Goal: Task Accomplishment & Management: Manage account settings

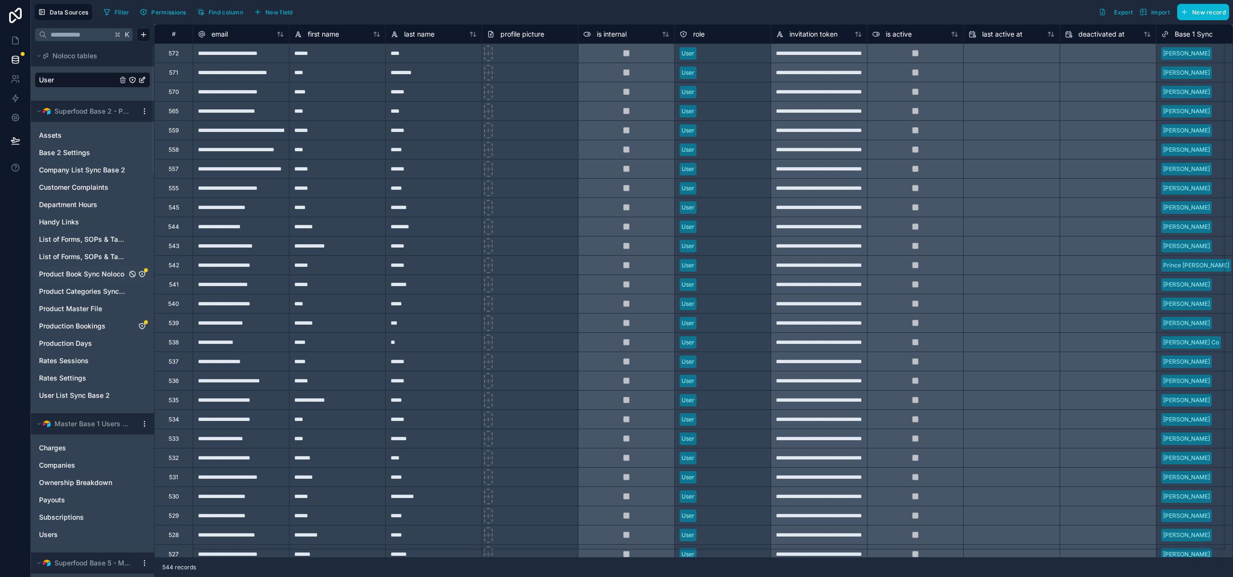
click at [77, 276] on span "Product Book Sync Noloco" at bounding box center [81, 274] width 85 height 10
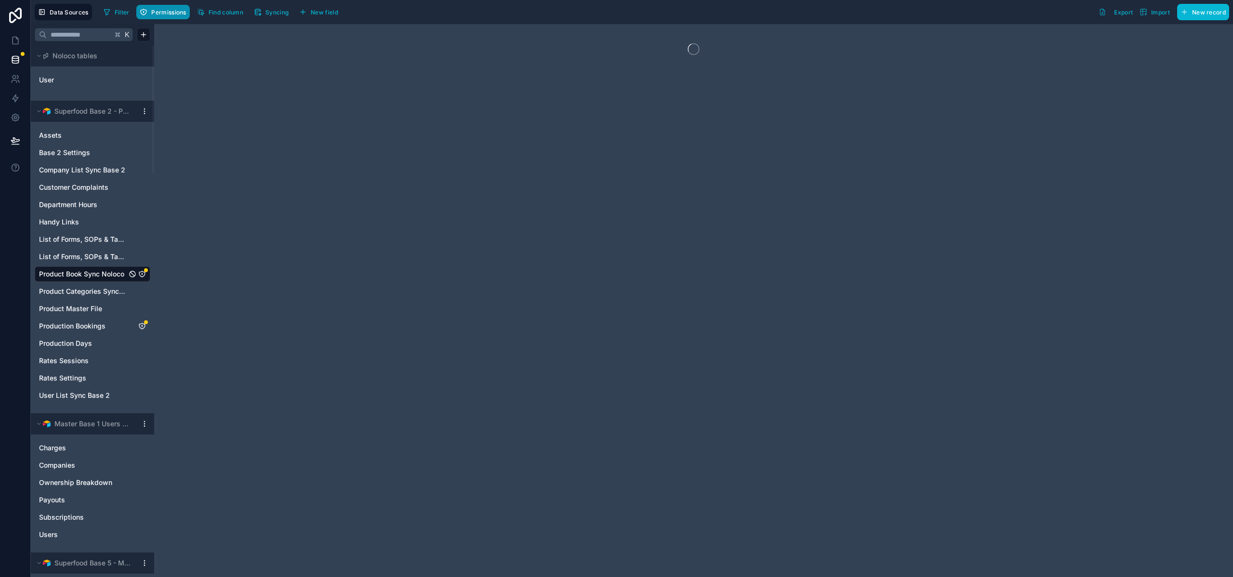
click at [179, 19] on button "Permissions" at bounding box center [162, 12] width 53 height 14
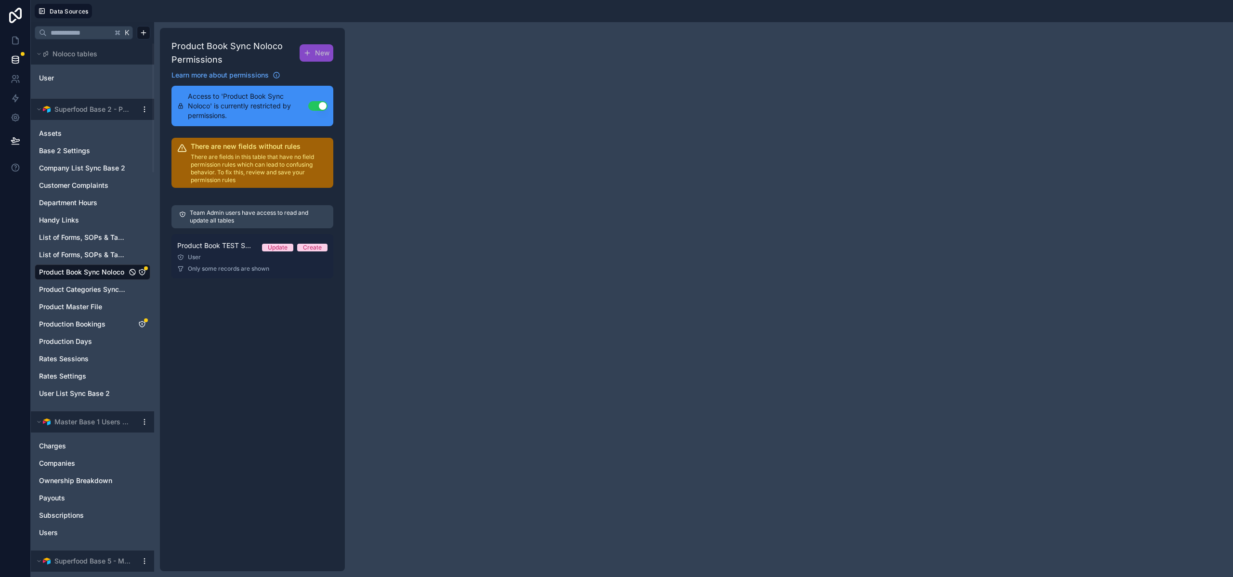
click at [235, 273] on link "Product Book TEST SYNC Permission 1 Update Create User Only some records are sh…" at bounding box center [252, 256] width 162 height 44
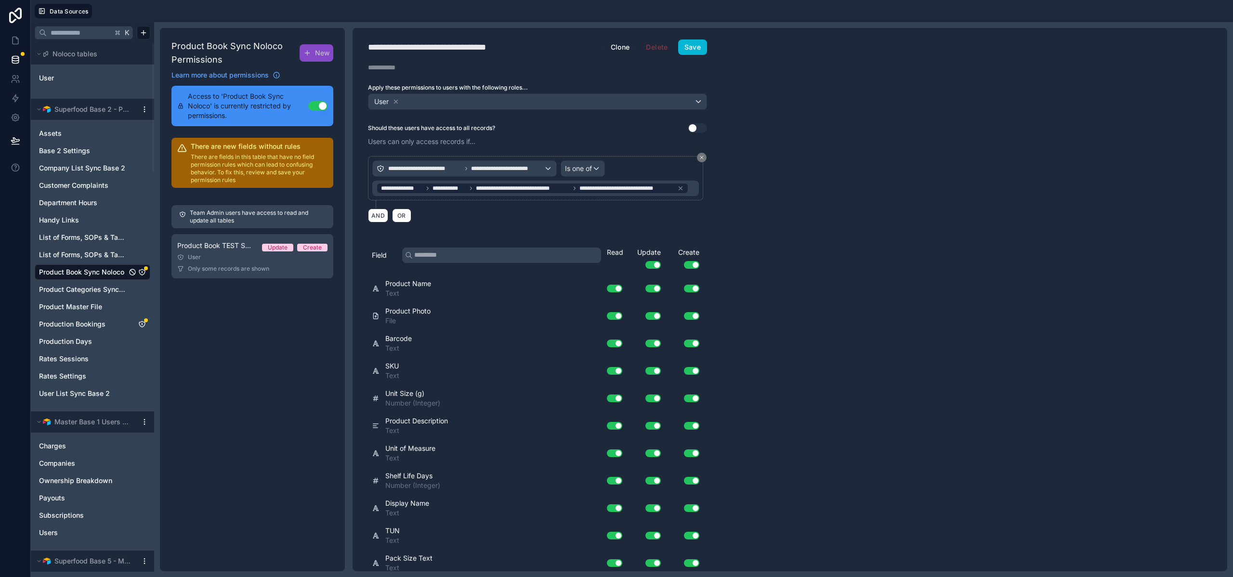
scroll to position [554, 0]
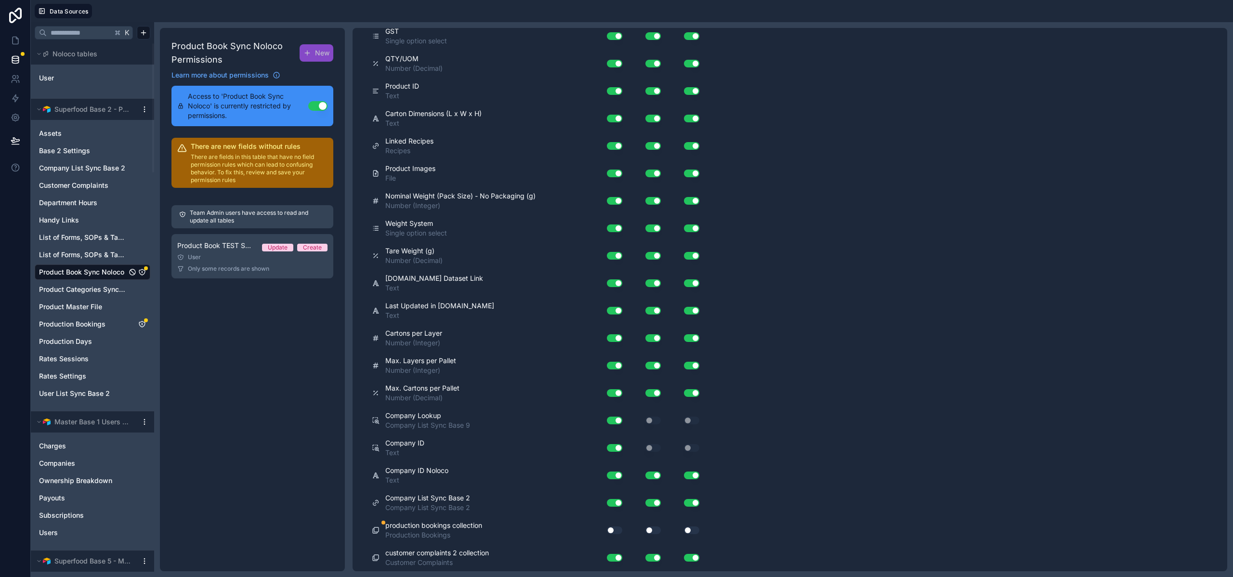
click at [612, 531] on button "Use setting" at bounding box center [614, 530] width 15 height 8
click at [650, 531] on button "Use setting" at bounding box center [652, 530] width 15 height 8
click at [695, 532] on button "Use setting" at bounding box center [691, 530] width 15 height 8
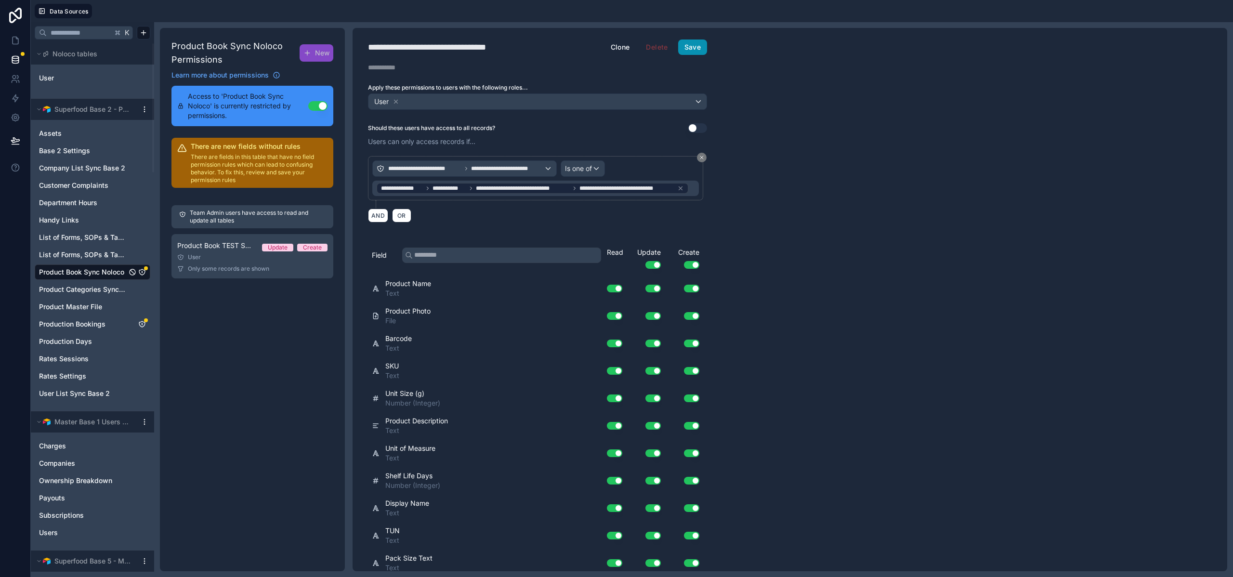
click at [695, 42] on button "Save" at bounding box center [692, 46] width 29 height 15
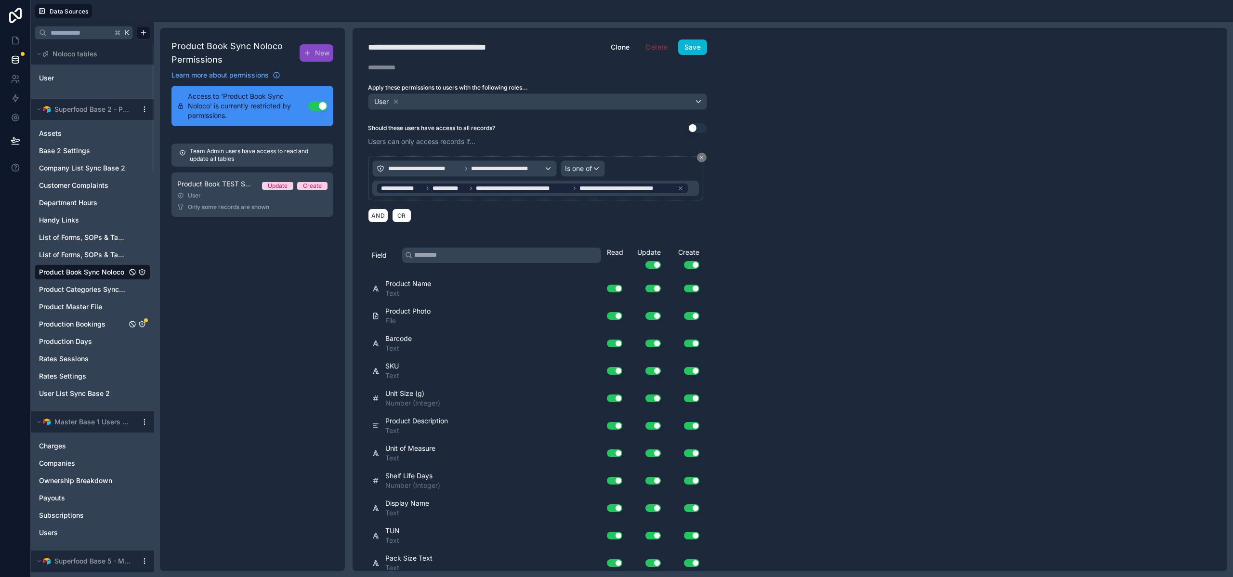
click at [69, 327] on span "Production Bookings" at bounding box center [72, 324] width 66 height 10
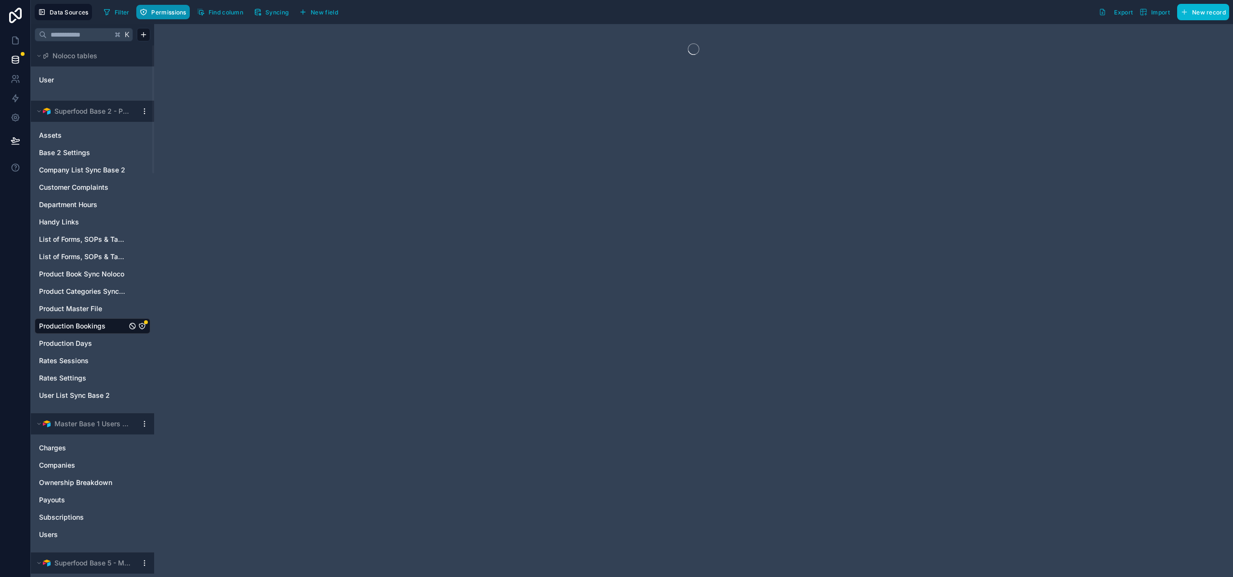
click at [161, 9] on span "Permissions" at bounding box center [168, 12] width 35 height 7
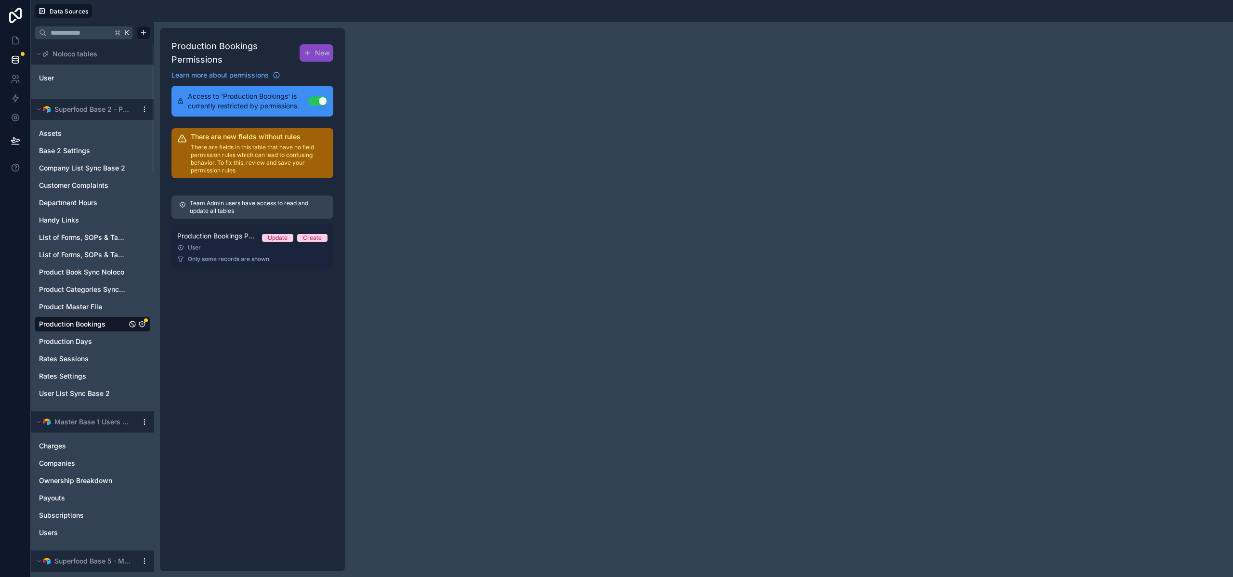
click at [250, 241] on div "Production Bookings Permission 1 Update Create" at bounding box center [252, 236] width 150 height 12
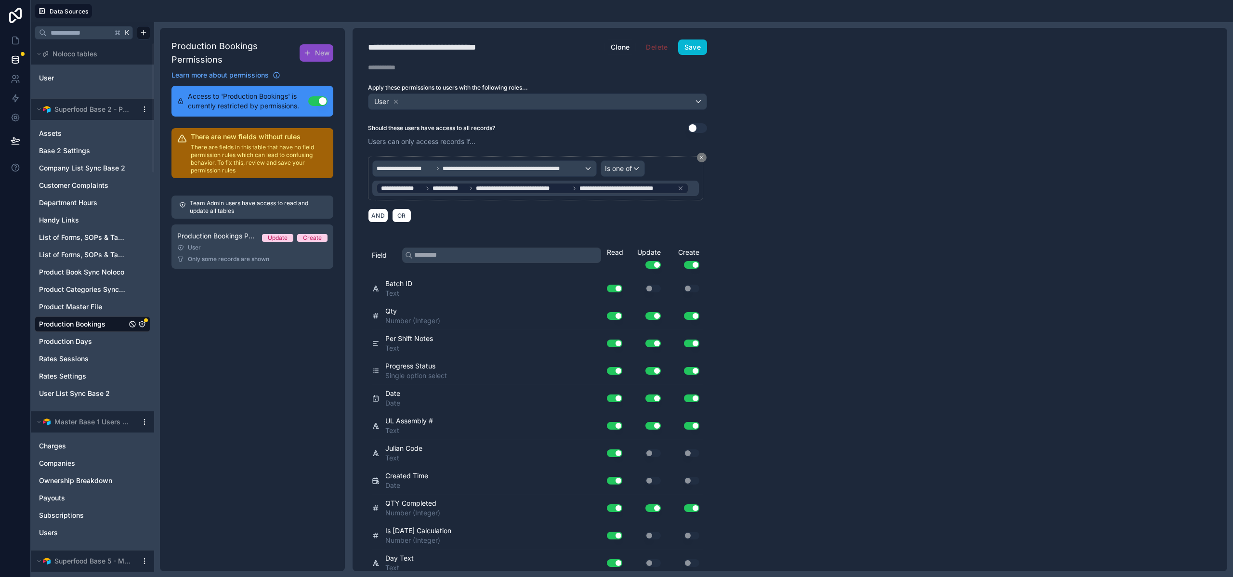
scroll to position [856, 0]
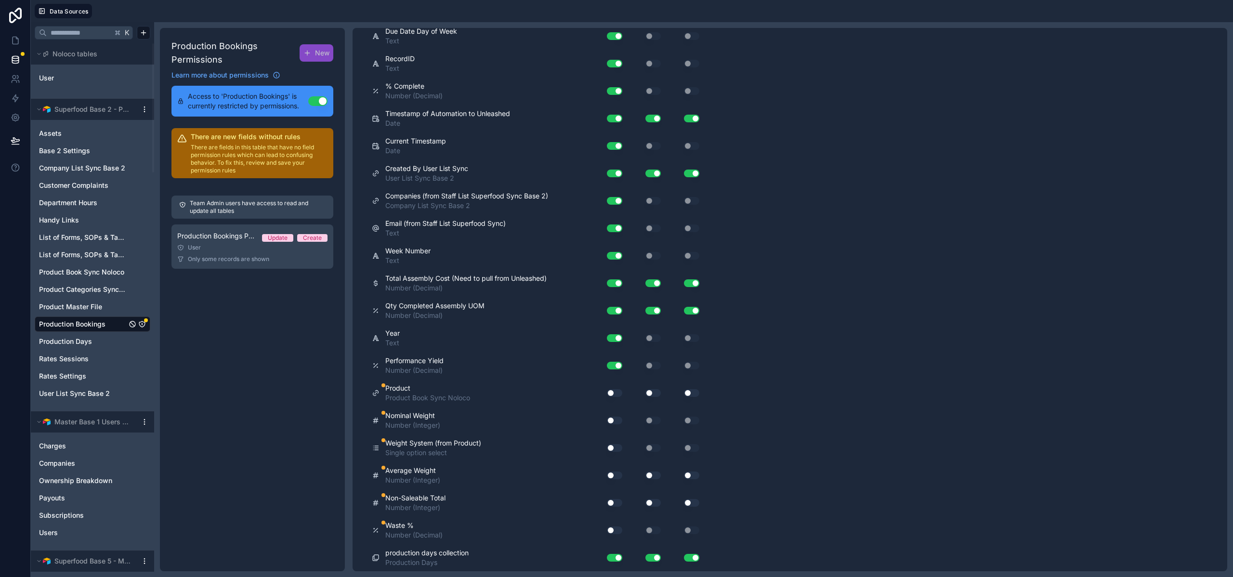
click at [612, 392] on button "Use setting" at bounding box center [614, 393] width 15 height 8
click at [613, 423] on button "Use setting" at bounding box center [614, 421] width 15 height 8
click at [613, 446] on button "Use setting" at bounding box center [614, 448] width 15 height 8
click at [608, 476] on button "Use setting" at bounding box center [614, 475] width 15 height 8
click at [613, 504] on button "Use setting" at bounding box center [614, 503] width 15 height 8
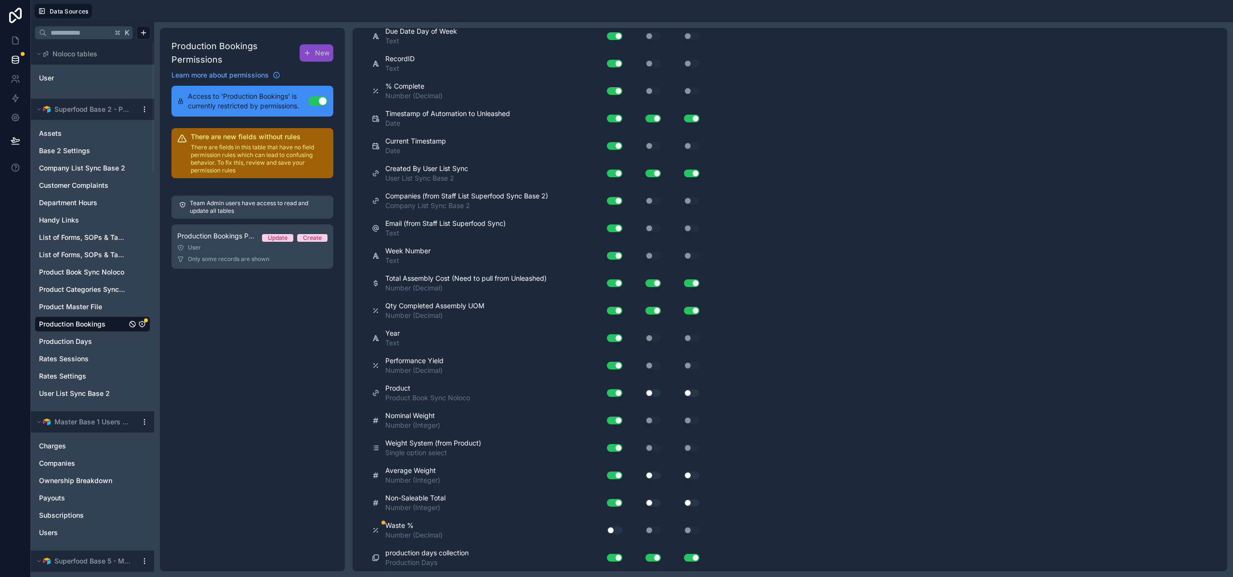
click at [613, 531] on button "Use setting" at bounding box center [614, 530] width 15 height 8
click at [653, 505] on button "Use setting" at bounding box center [652, 503] width 15 height 8
click at [654, 474] on button "Use setting" at bounding box center [652, 475] width 15 height 8
click at [653, 392] on button "Use setting" at bounding box center [652, 393] width 15 height 8
click at [686, 393] on button "Use setting" at bounding box center [691, 393] width 15 height 8
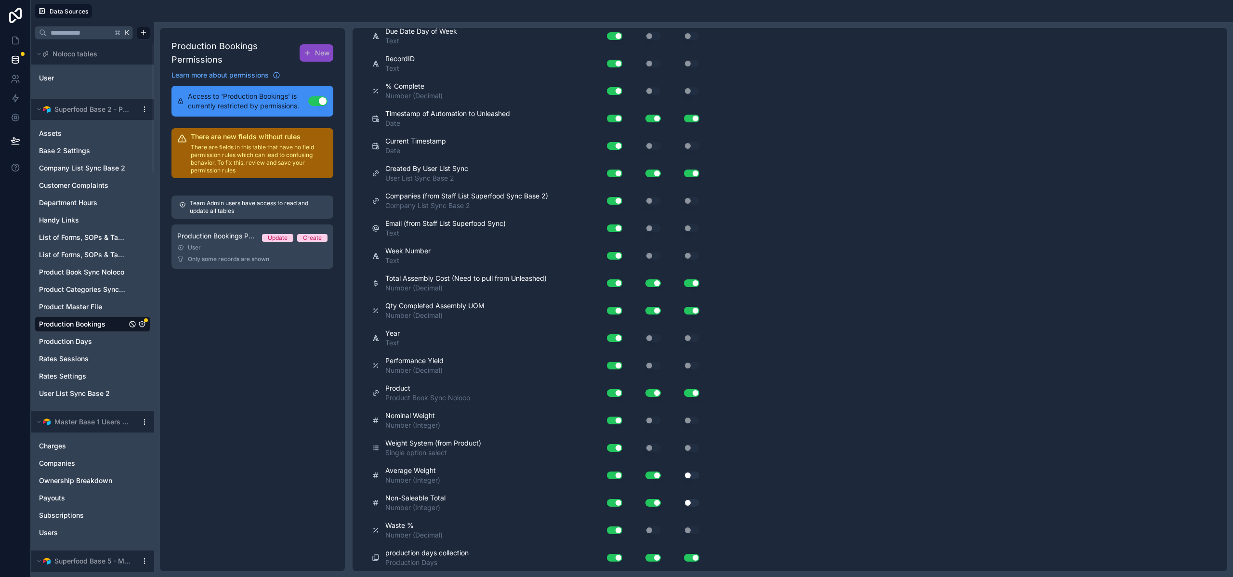
click at [690, 475] on button "Use setting" at bounding box center [691, 475] width 15 height 8
click at [691, 503] on button "Use setting" at bounding box center [691, 503] width 15 height 8
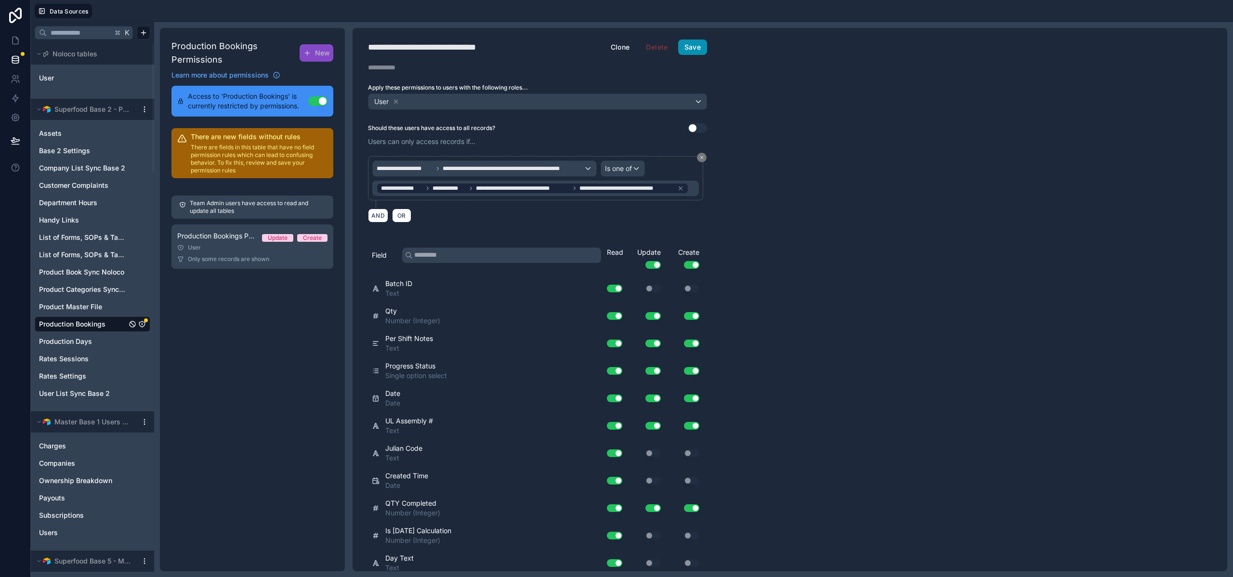
click at [705, 45] on button "Save" at bounding box center [692, 46] width 29 height 15
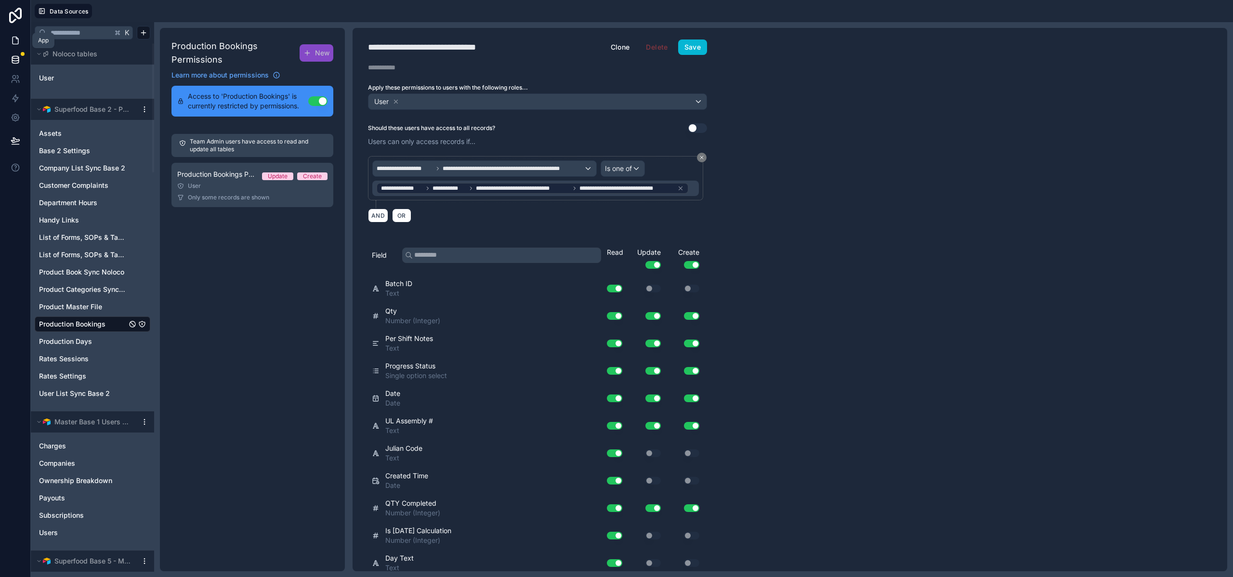
click at [12, 38] on icon at bounding box center [16, 41] width 10 height 10
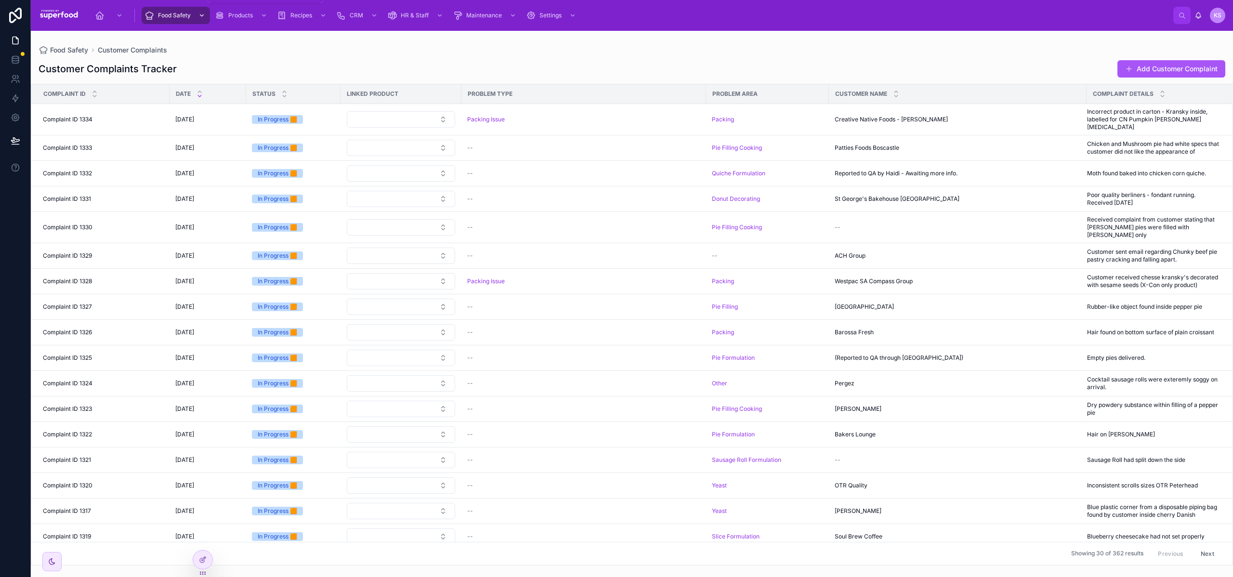
click at [179, 15] on span "Food Safety" at bounding box center [174, 16] width 33 height 8
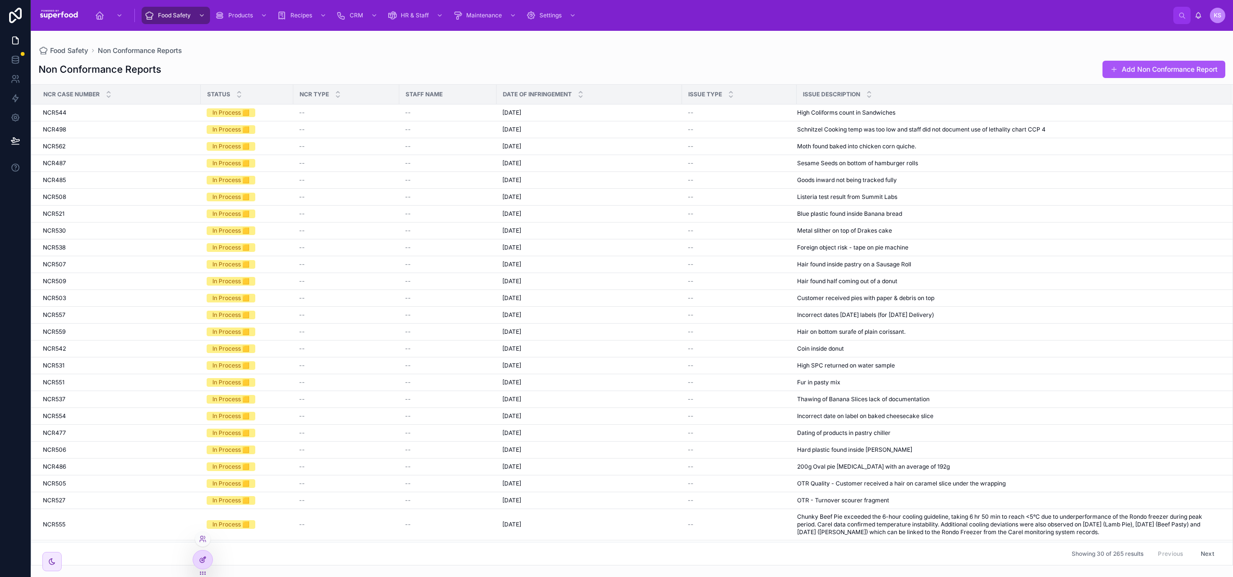
click at [202, 562] on icon at bounding box center [203, 560] width 8 height 8
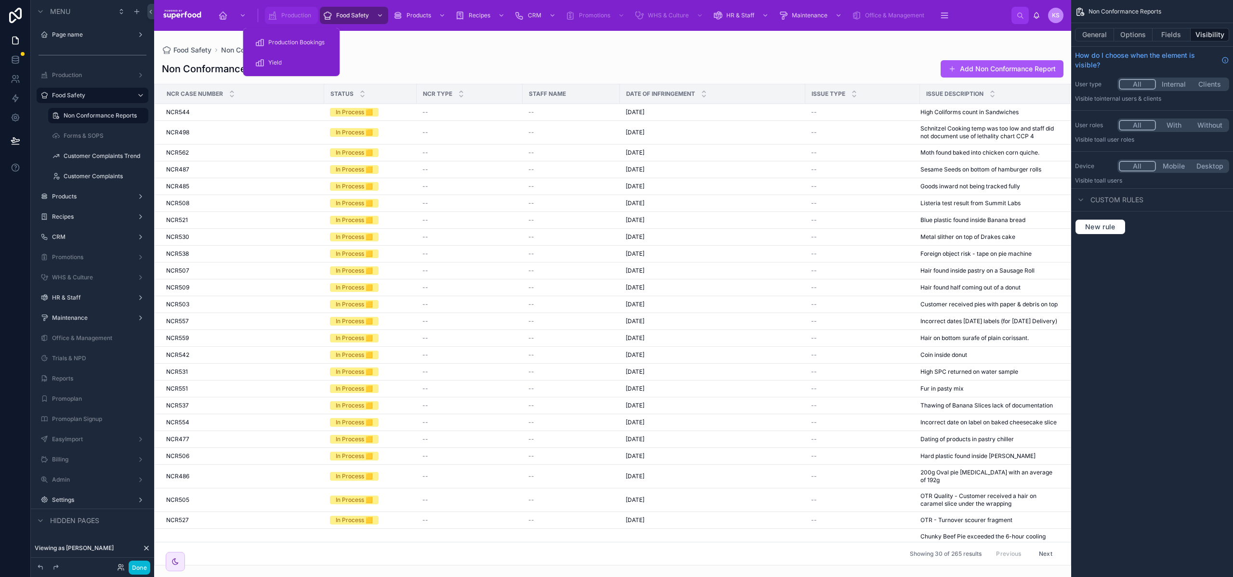
click at [289, 18] on span "Production" at bounding box center [296, 16] width 30 height 8
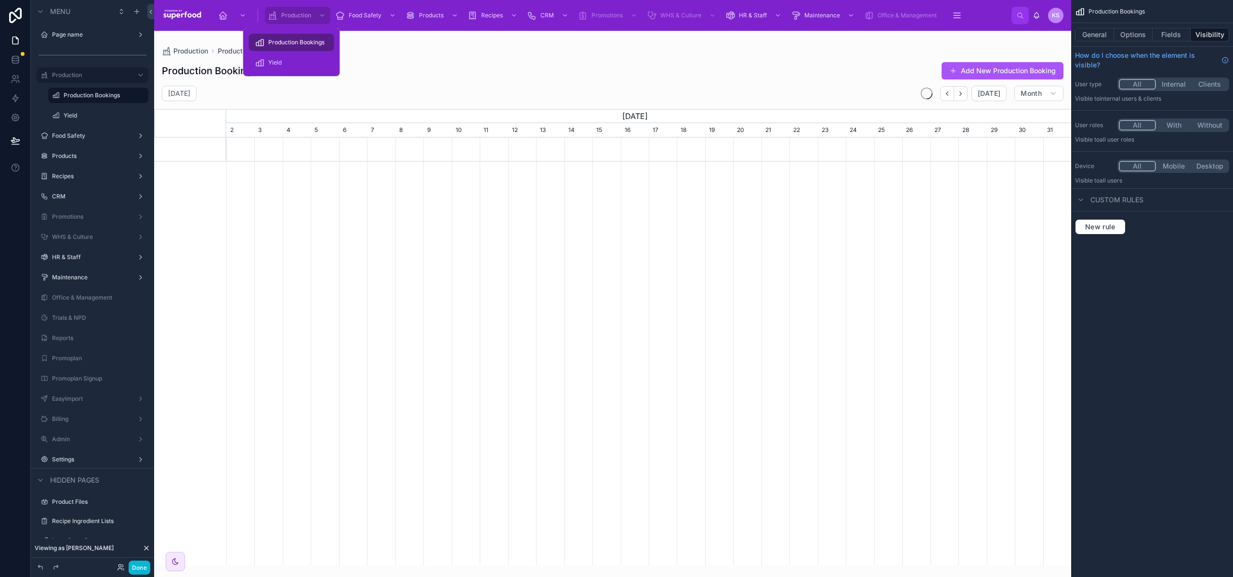
scroll to position [0, 845]
click at [137, 8] on icon "scrollable content" at bounding box center [137, 12] width 8 height 8
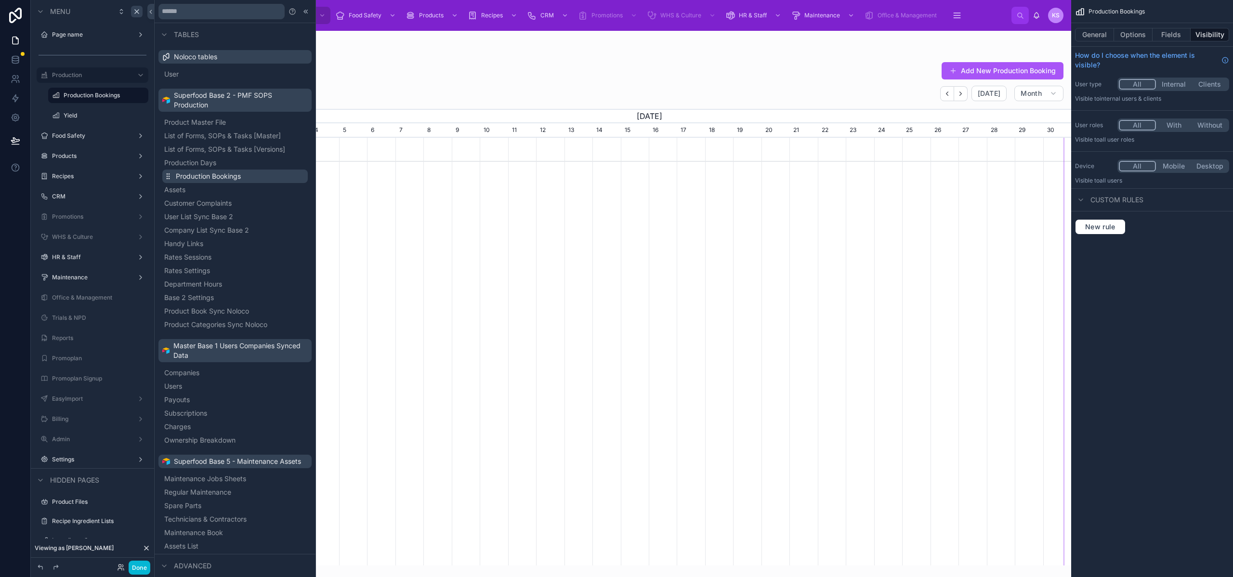
click at [189, 174] on span "Production Bookings" at bounding box center [208, 176] width 65 height 10
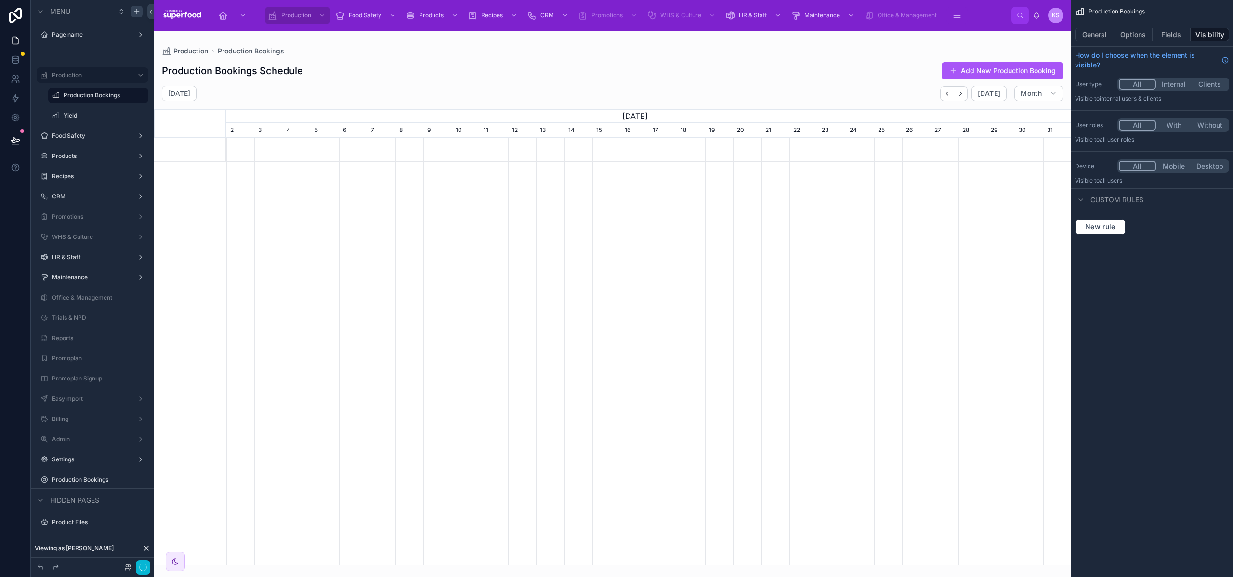
scroll to position [0, 845]
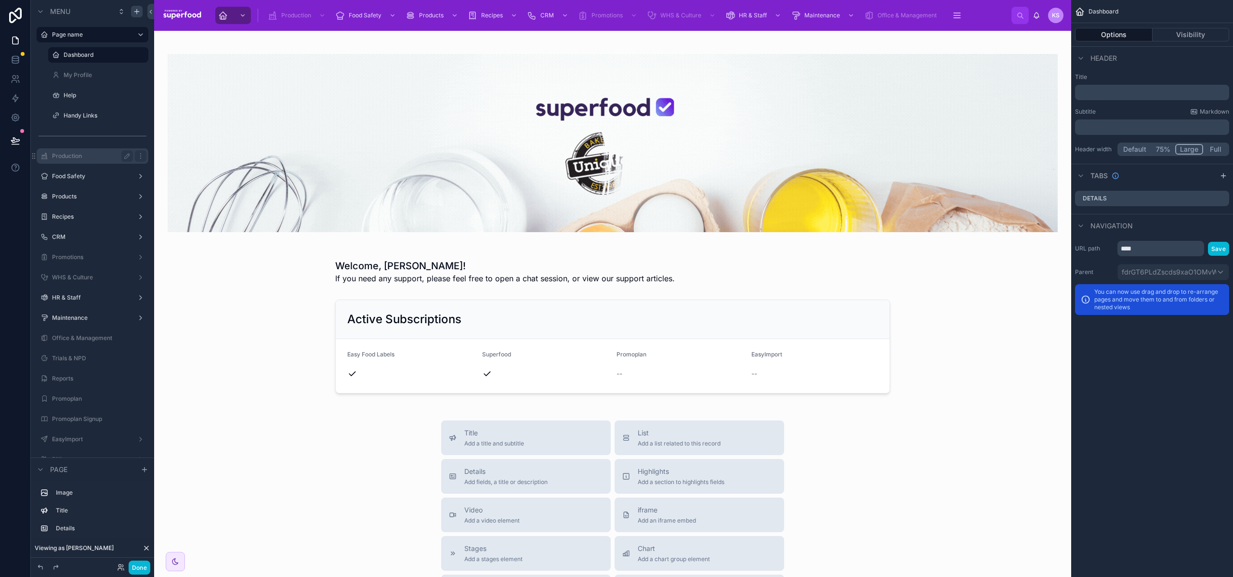
click at [83, 151] on div "Production" at bounding box center [92, 156] width 81 height 12
click at [84, 159] on label "Production" at bounding box center [90, 156] width 77 height 8
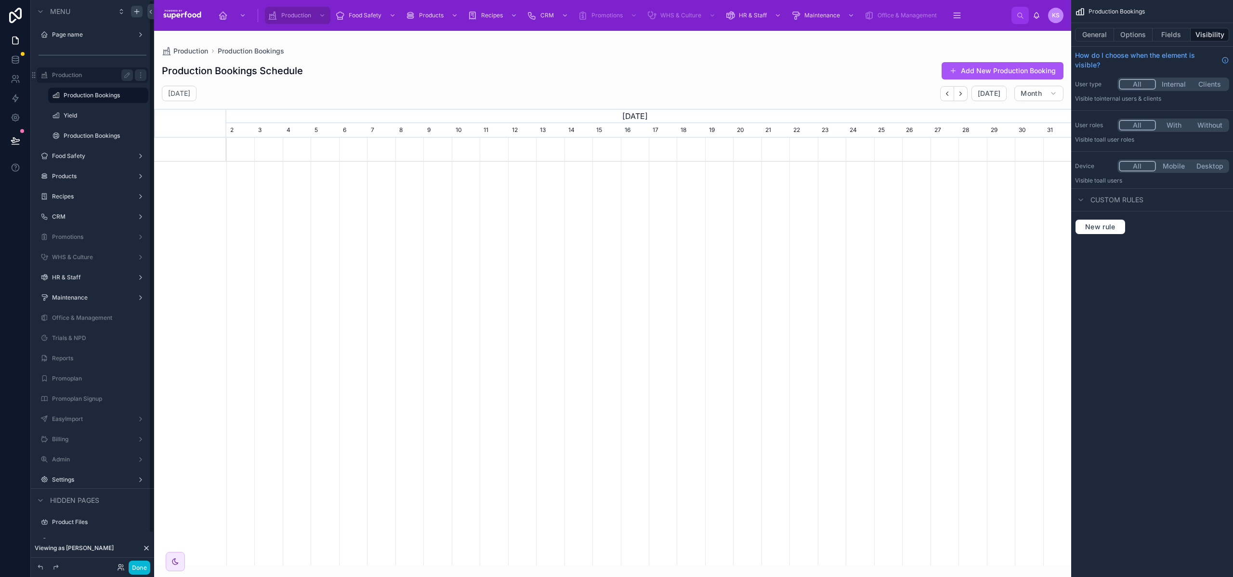
scroll to position [0, 845]
click at [128, 135] on icon "scrollable content" at bounding box center [128, 134] width 1 height 1
click at [83, 139] on input "**********" at bounding box center [91, 136] width 54 height 12
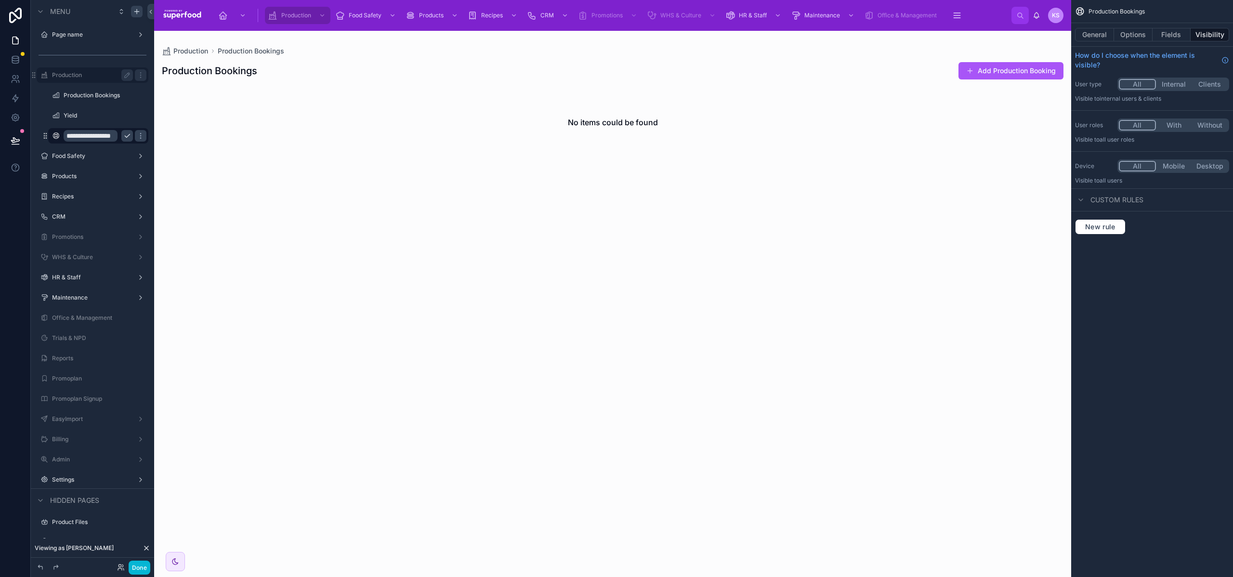
scroll to position [0, 11]
type input "**********"
click at [129, 139] on icon "scrollable content" at bounding box center [127, 136] width 8 height 8
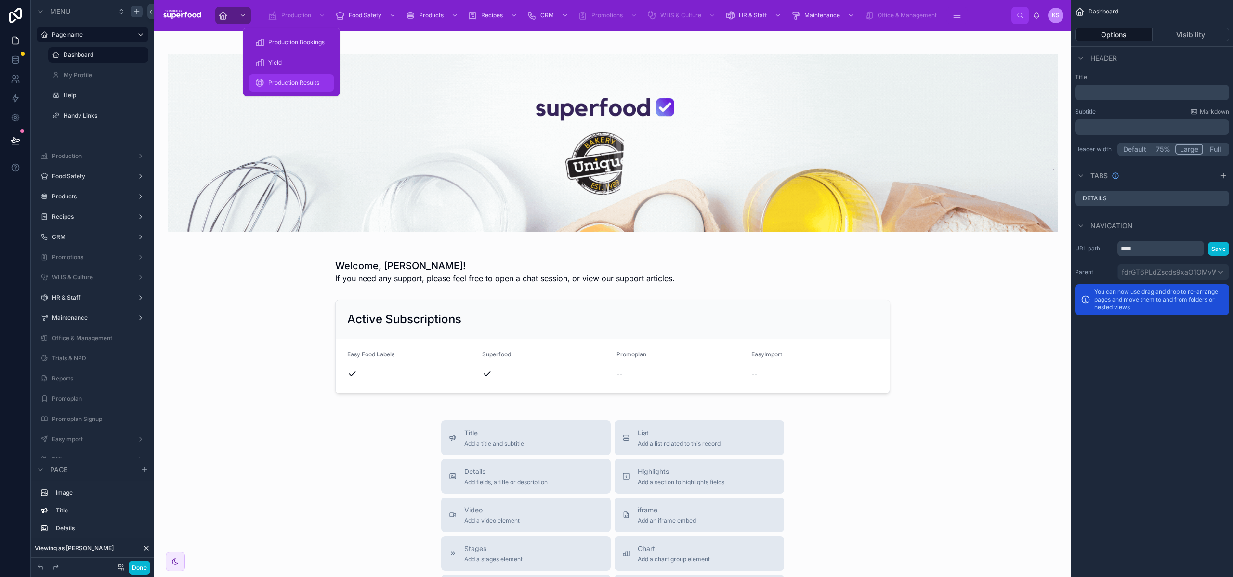
click at [293, 82] on span "Production Results" at bounding box center [293, 83] width 51 height 8
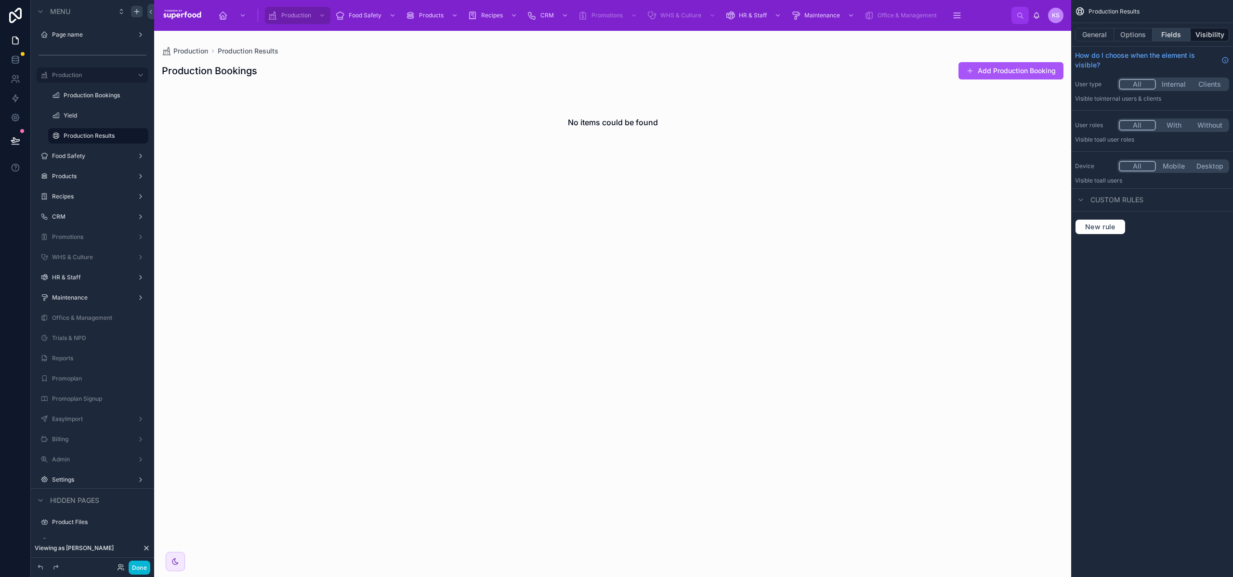
click at [1167, 33] on button "Fields" at bounding box center [1171, 34] width 39 height 13
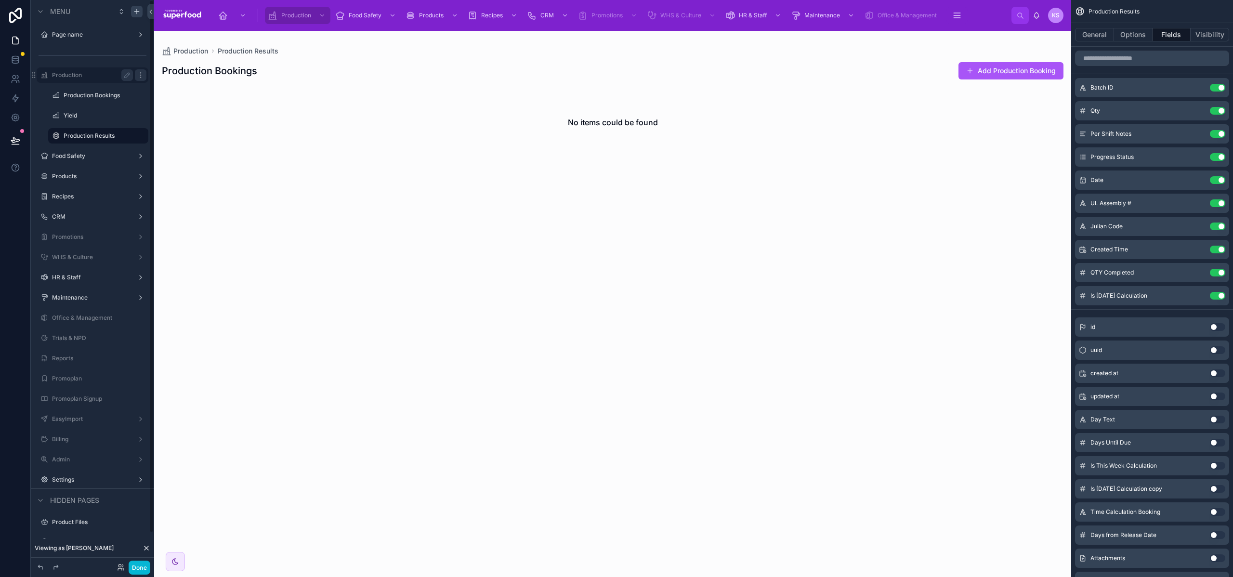
click at [139, 77] on icon "scrollable content" at bounding box center [141, 75] width 8 height 8
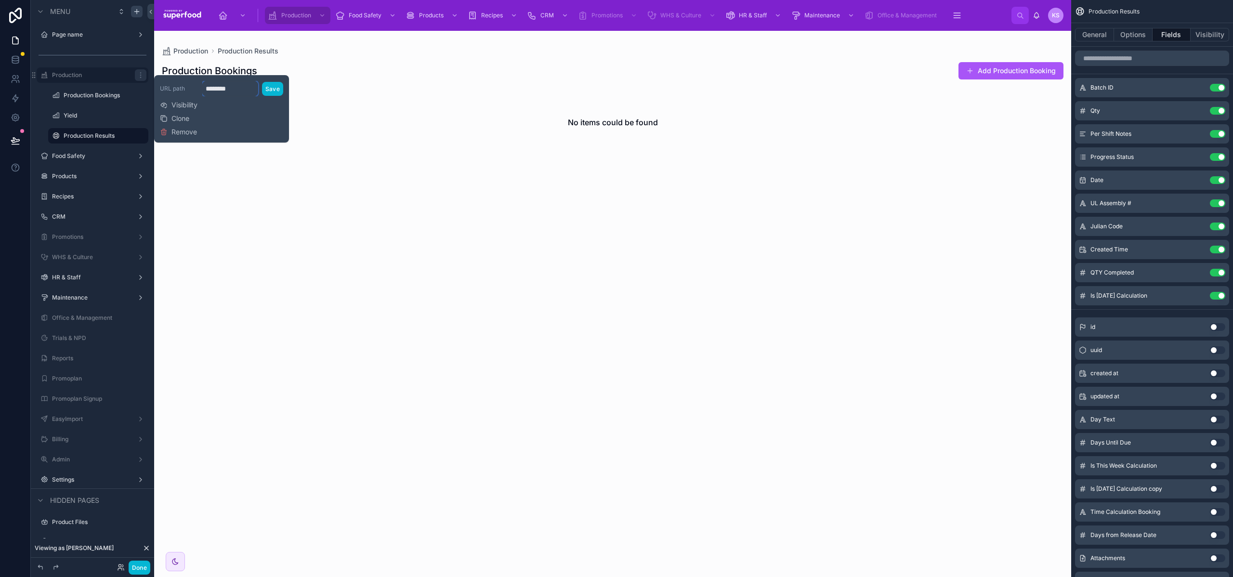
click at [213, 88] on input "********" at bounding box center [230, 88] width 56 height 15
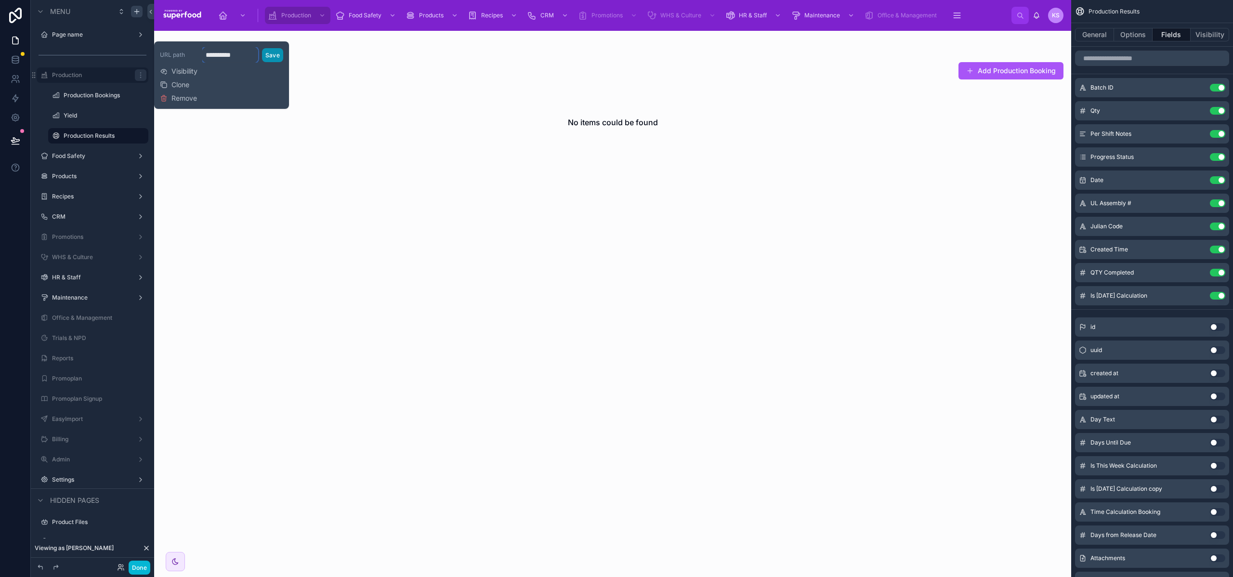
type input "**********"
click at [273, 58] on button "Save" at bounding box center [272, 55] width 21 height 14
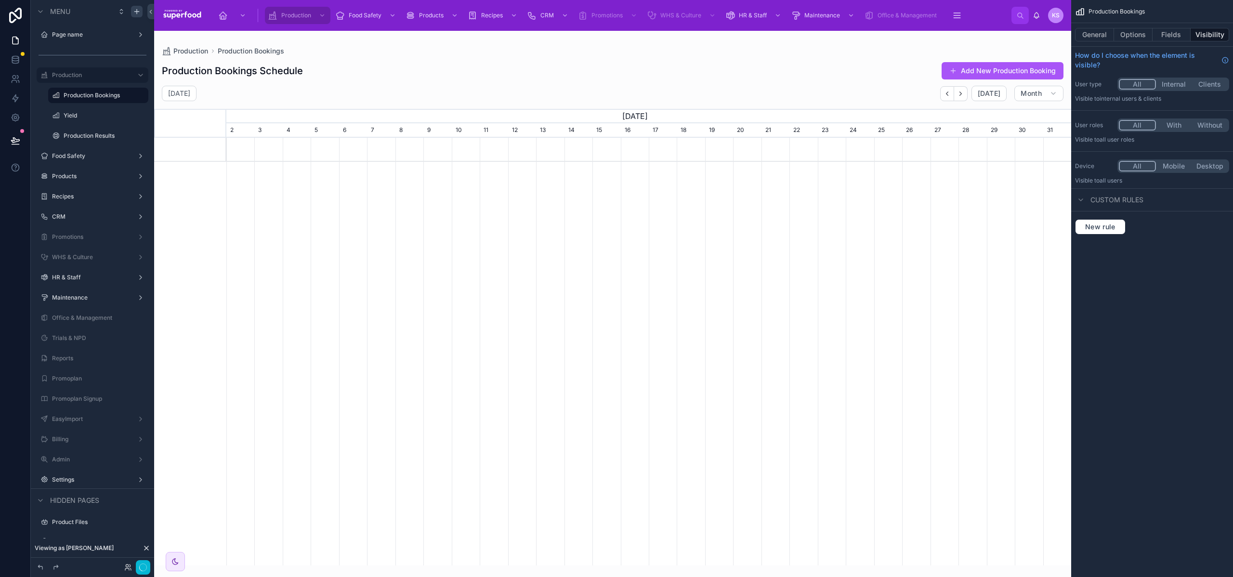
scroll to position [0, 845]
click at [148, 548] on icon at bounding box center [147, 548] width 8 height 8
click at [90, 137] on label "Production Results" at bounding box center [96, 136] width 65 height 8
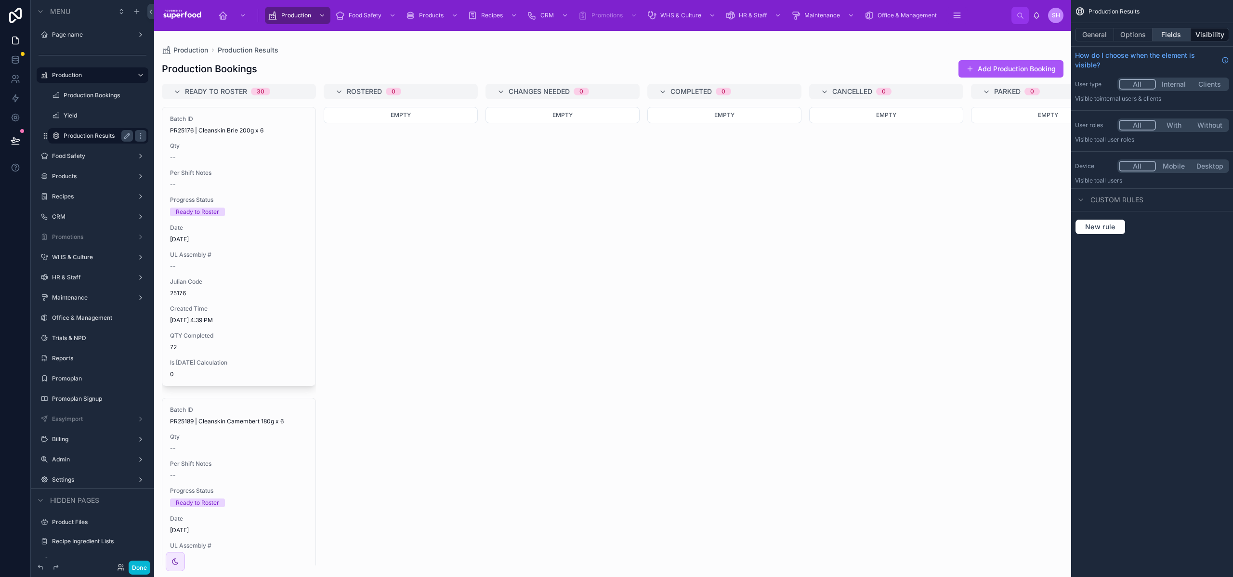
click at [1161, 30] on button "Fields" at bounding box center [1171, 34] width 39 height 13
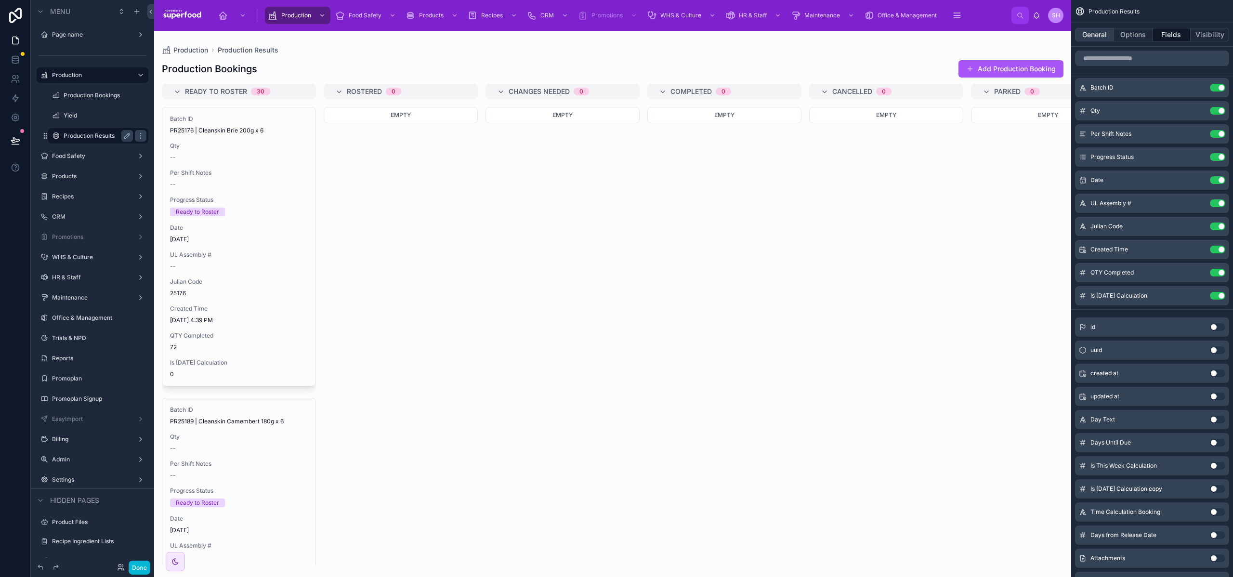
click at [1103, 34] on button "General" at bounding box center [1094, 34] width 39 height 13
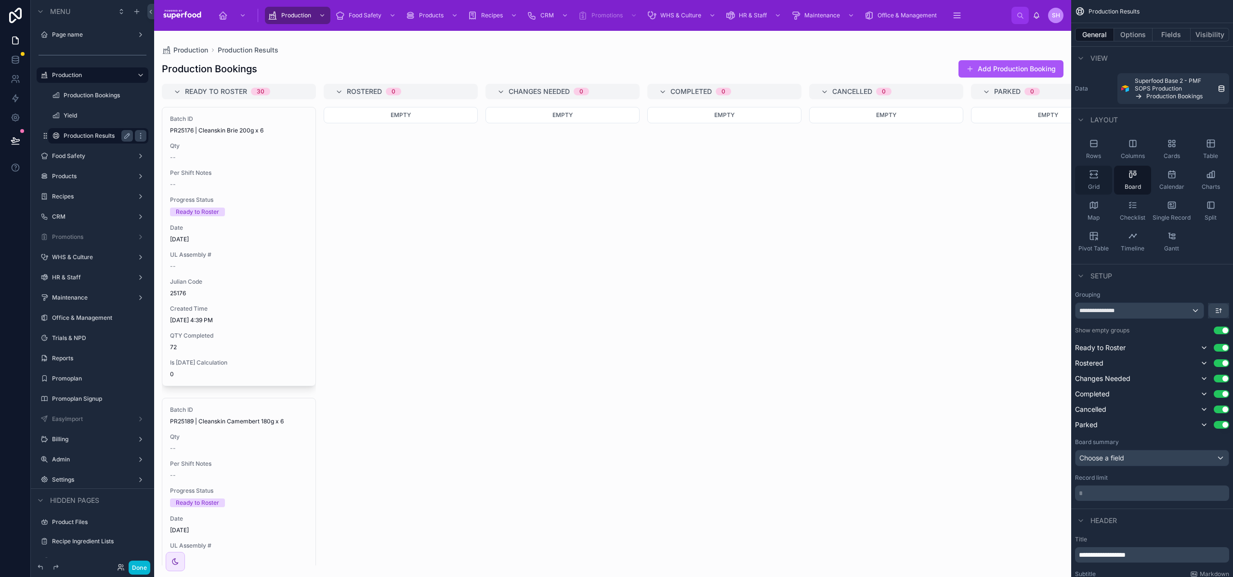
click at [1095, 186] on span "Grid" at bounding box center [1094, 187] width 12 height 8
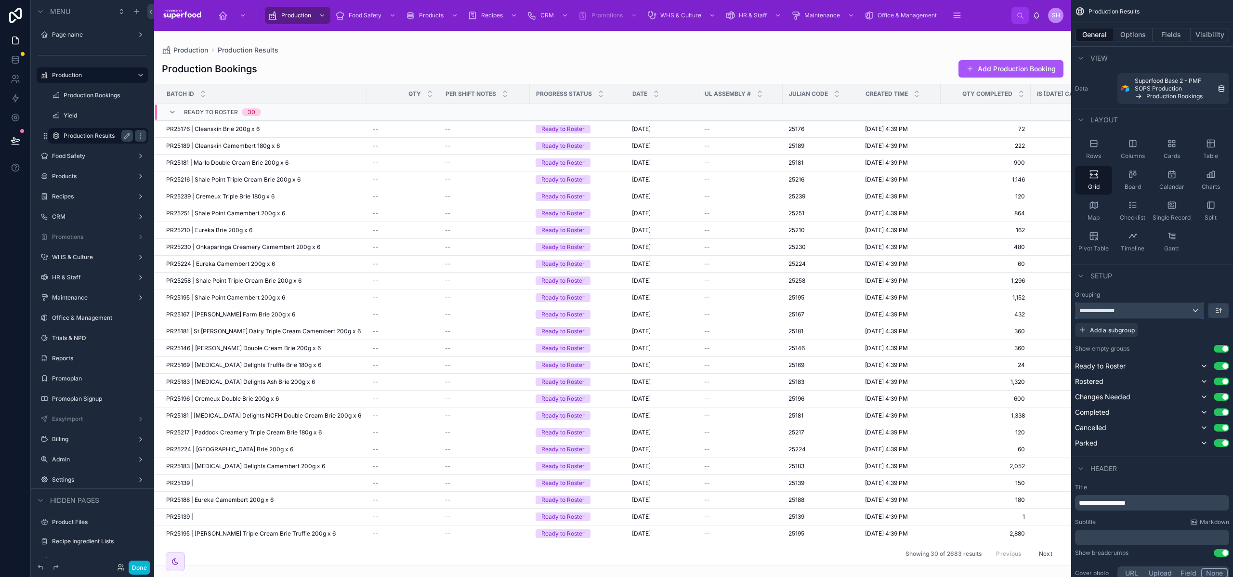
click at [1191, 315] on div "**********" at bounding box center [1139, 310] width 128 height 15
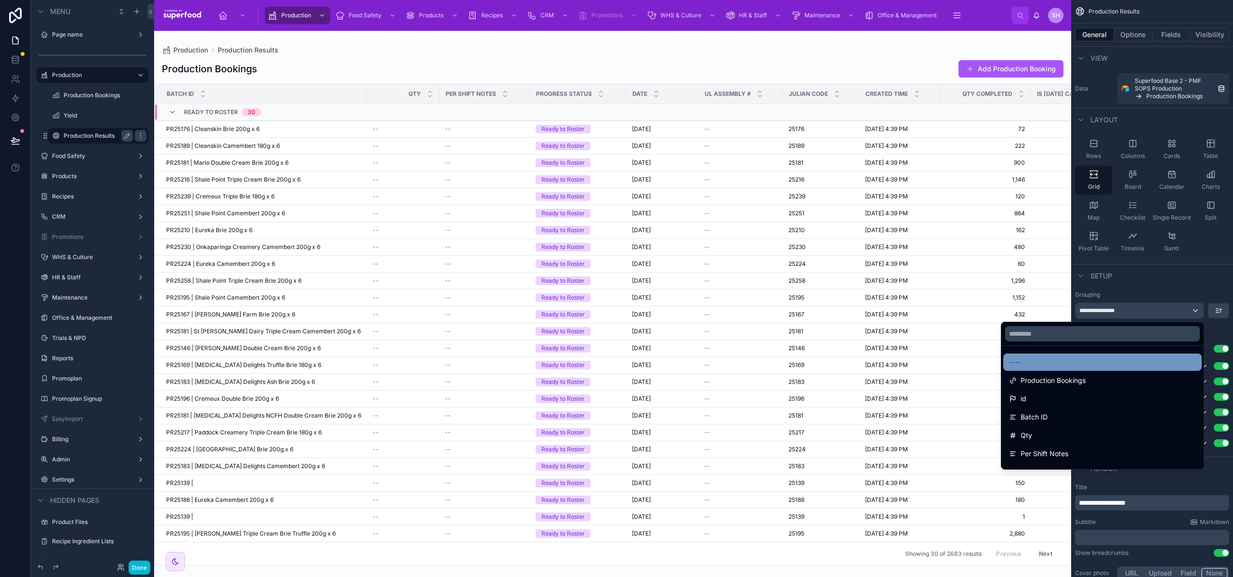
click at [1115, 363] on div "----" at bounding box center [1102, 362] width 187 height 12
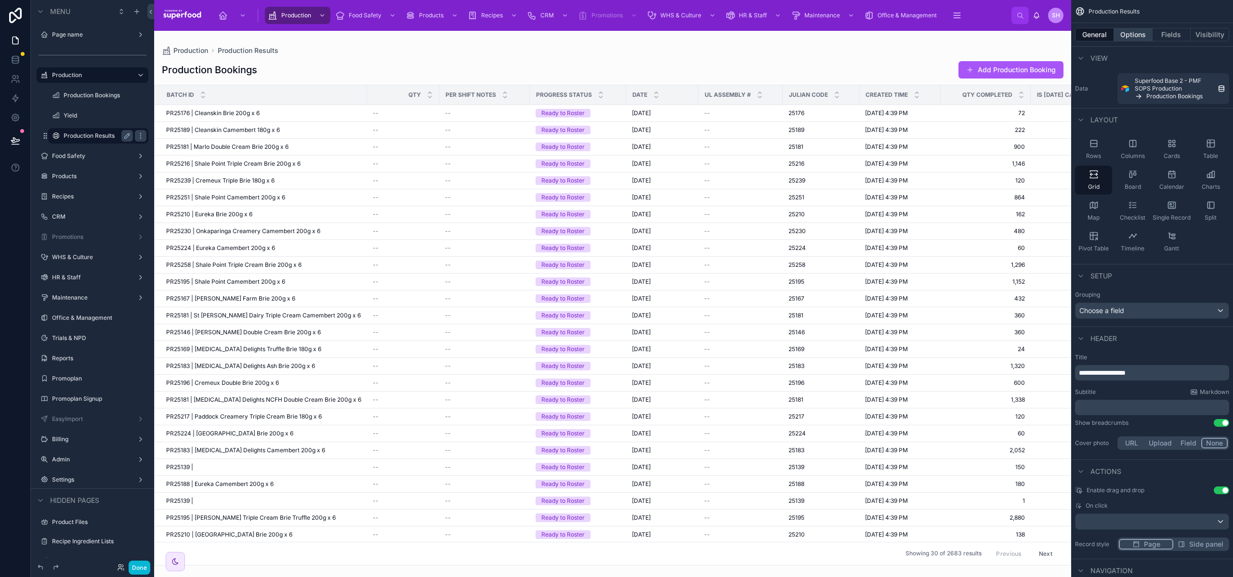
click at [1133, 37] on button "Options" at bounding box center [1133, 34] width 39 height 13
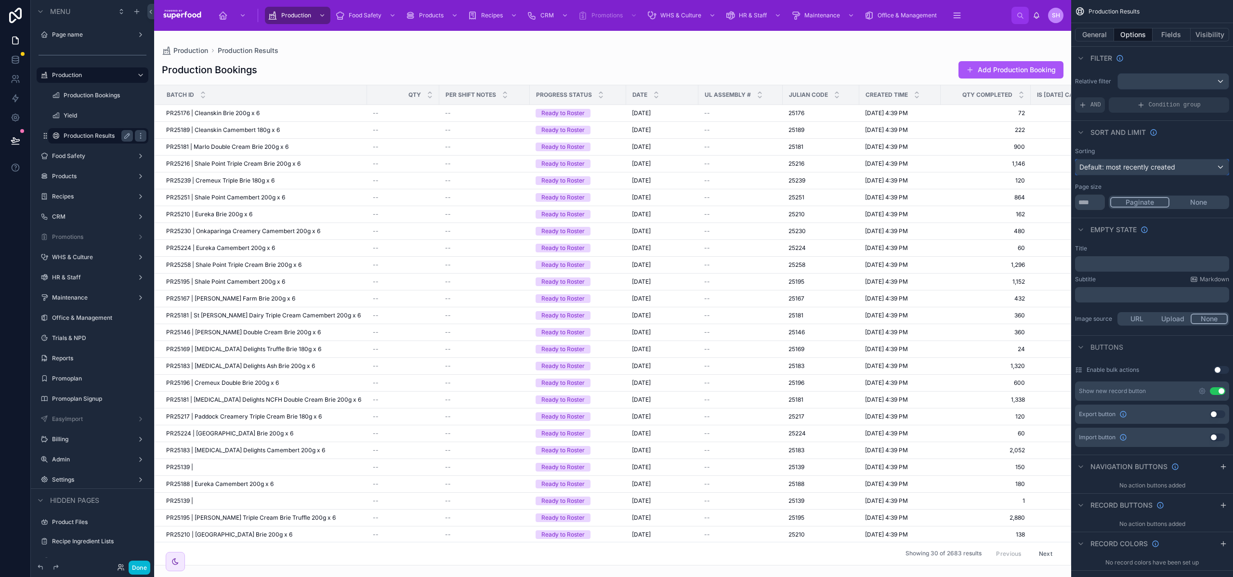
click at [1143, 167] on span "Default: most recently created" at bounding box center [1127, 167] width 96 height 8
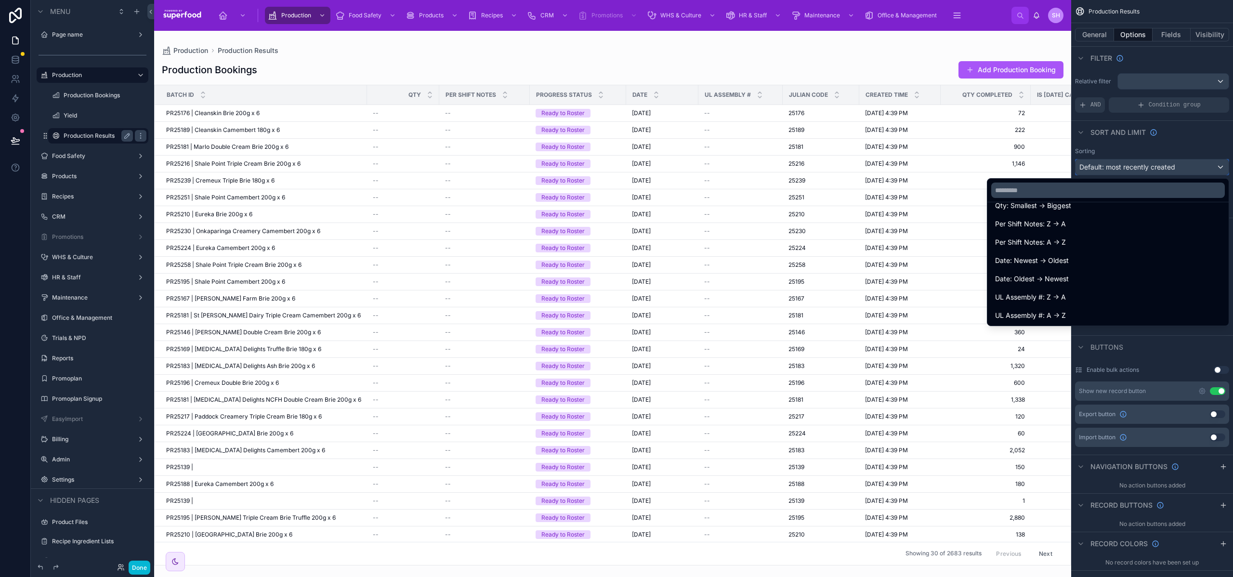
scroll to position [165, 0]
click at [1083, 253] on div "Date: Newest -> Oldest" at bounding box center [1108, 255] width 226 height 12
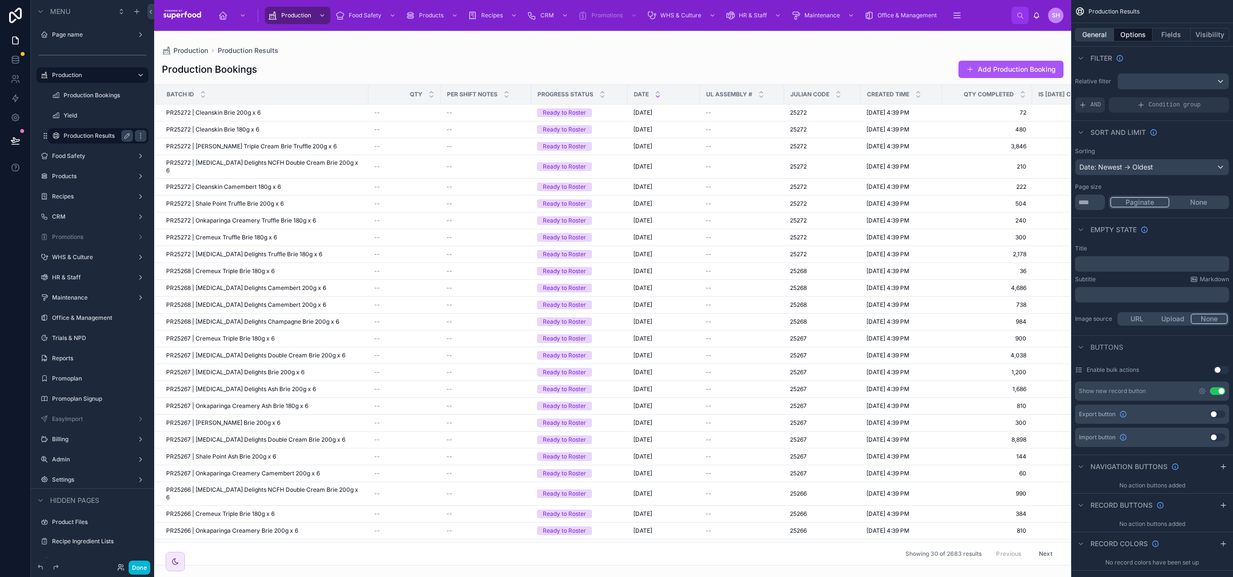
click at [1101, 29] on button "General" at bounding box center [1094, 34] width 39 height 13
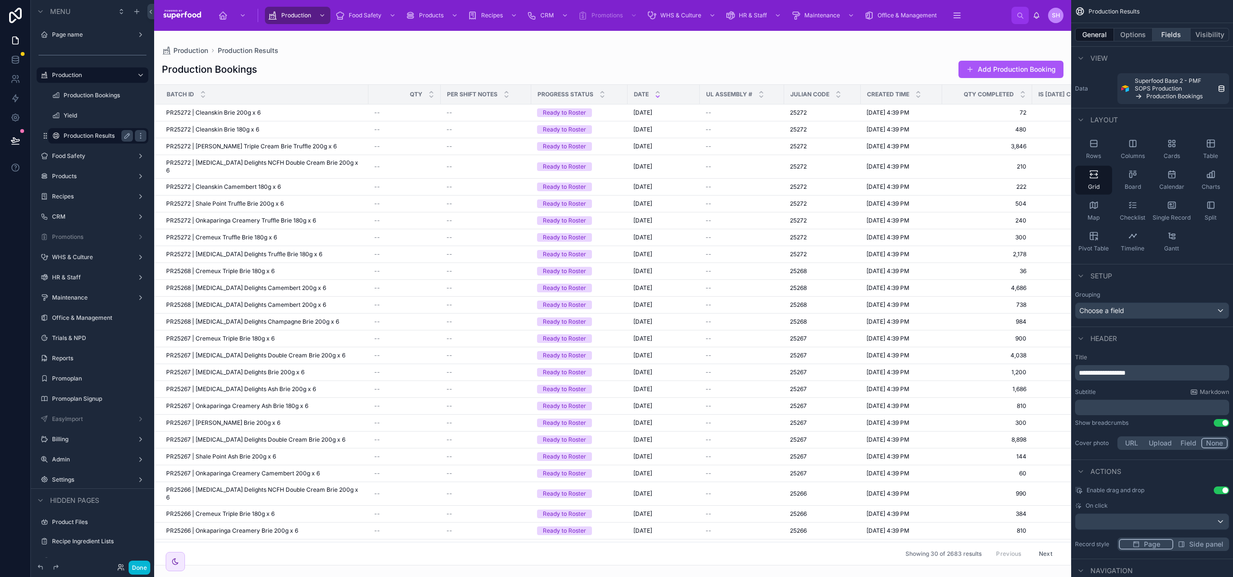
click at [1170, 33] on button "Fields" at bounding box center [1171, 34] width 39 height 13
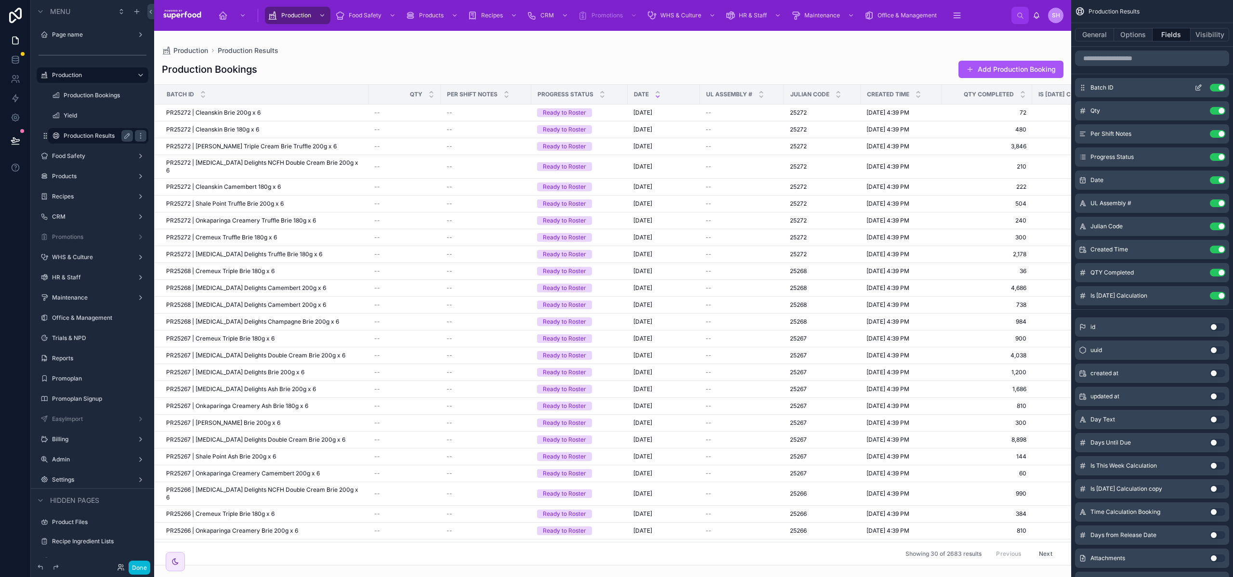
click at [1216, 88] on button "Use setting" at bounding box center [1217, 88] width 15 height 8
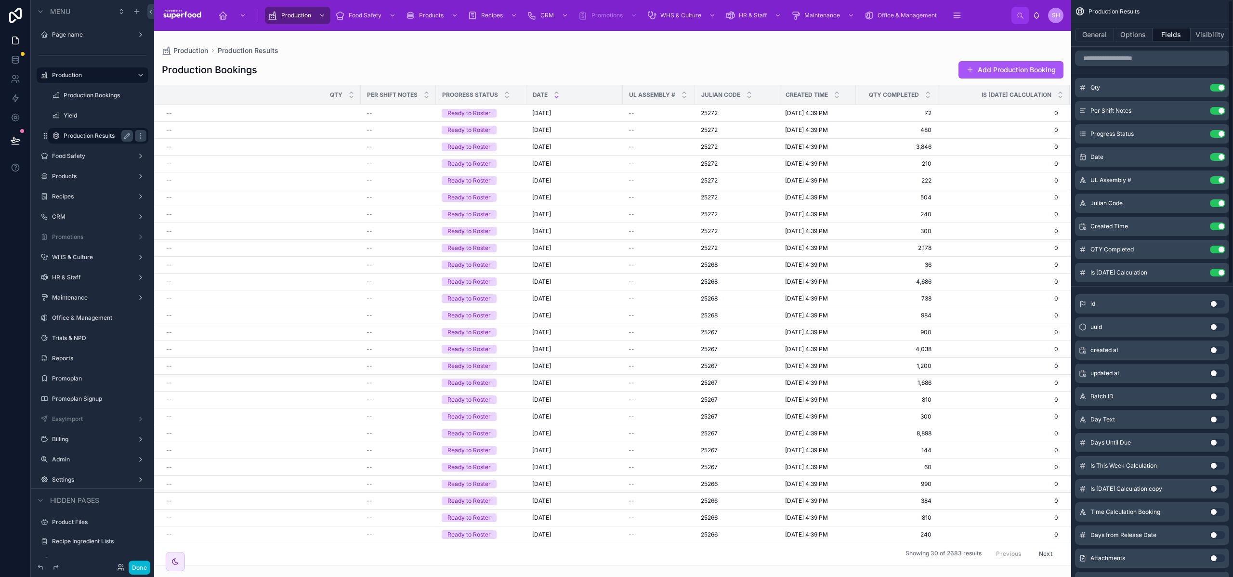
click at [1216, 88] on button "Use setting" at bounding box center [1217, 88] width 15 height 8
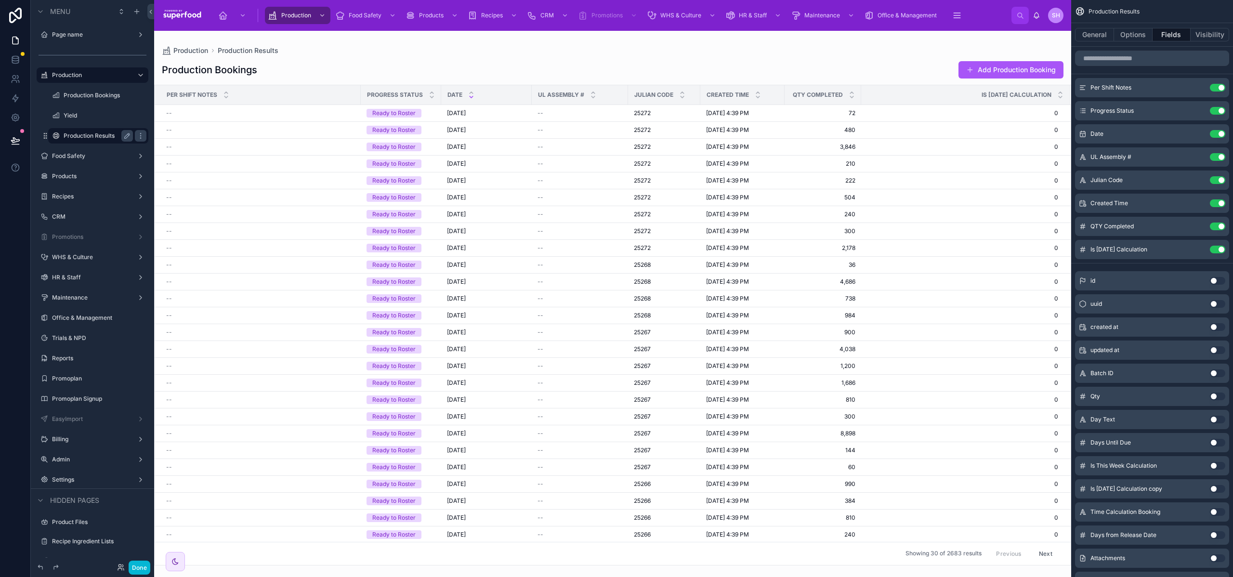
click at [1214, 374] on button "Use setting" at bounding box center [1217, 373] width 15 height 8
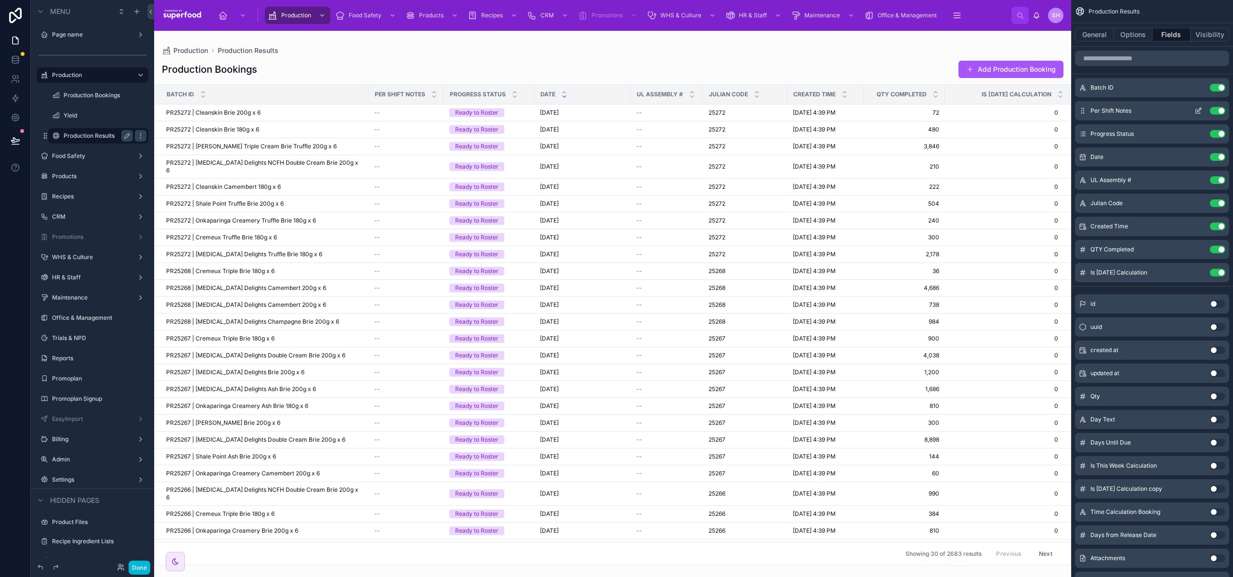
click at [1215, 112] on button "Use setting" at bounding box center [1217, 111] width 15 height 8
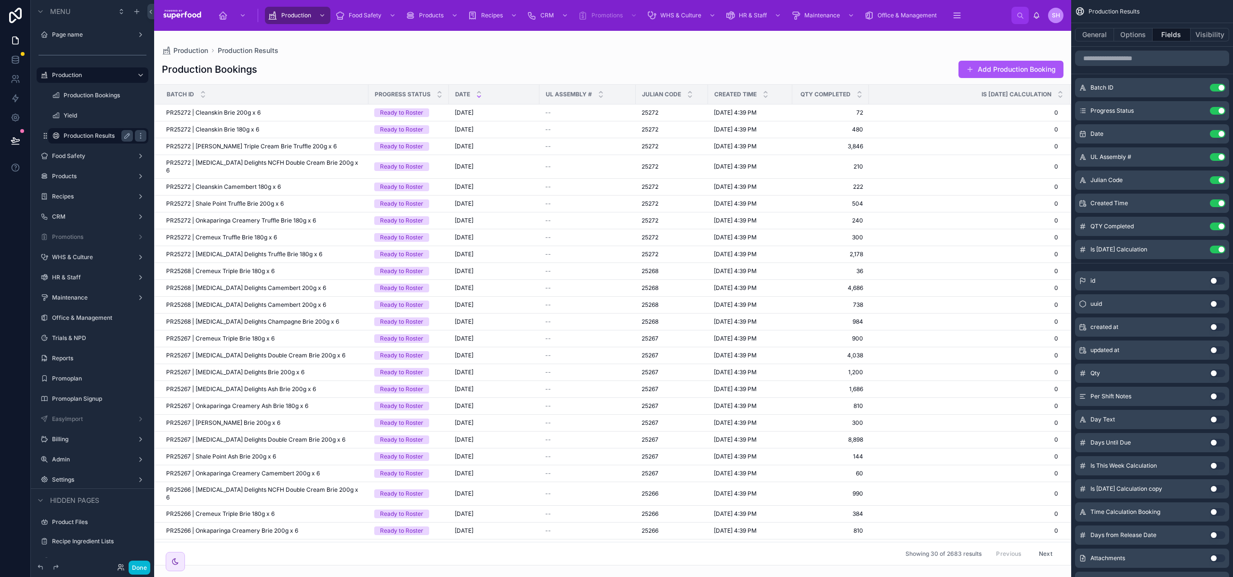
click at [1215, 112] on button "Use setting" at bounding box center [1217, 111] width 15 height 8
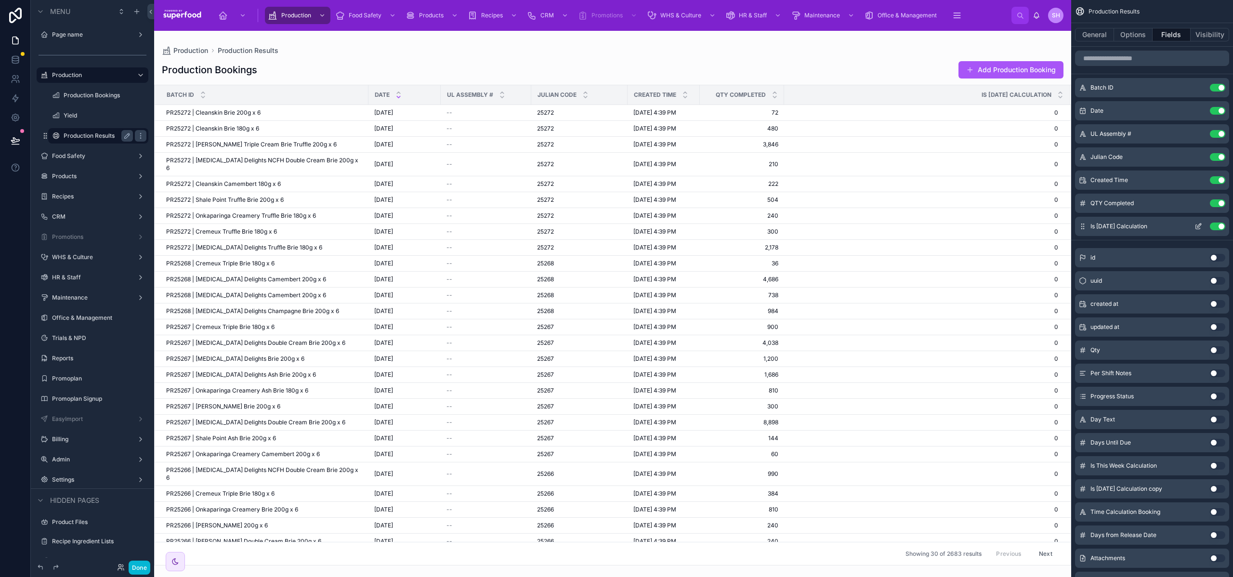
click at [1219, 224] on button "Use setting" at bounding box center [1217, 226] width 15 height 8
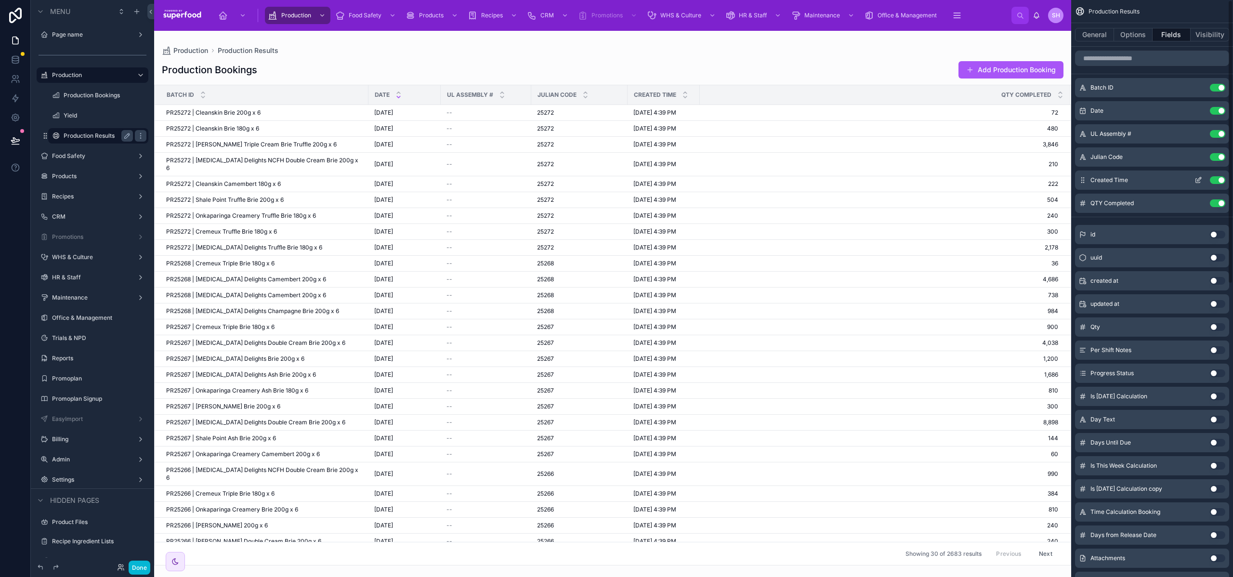
click at [1218, 180] on button "Use setting" at bounding box center [1217, 180] width 15 height 8
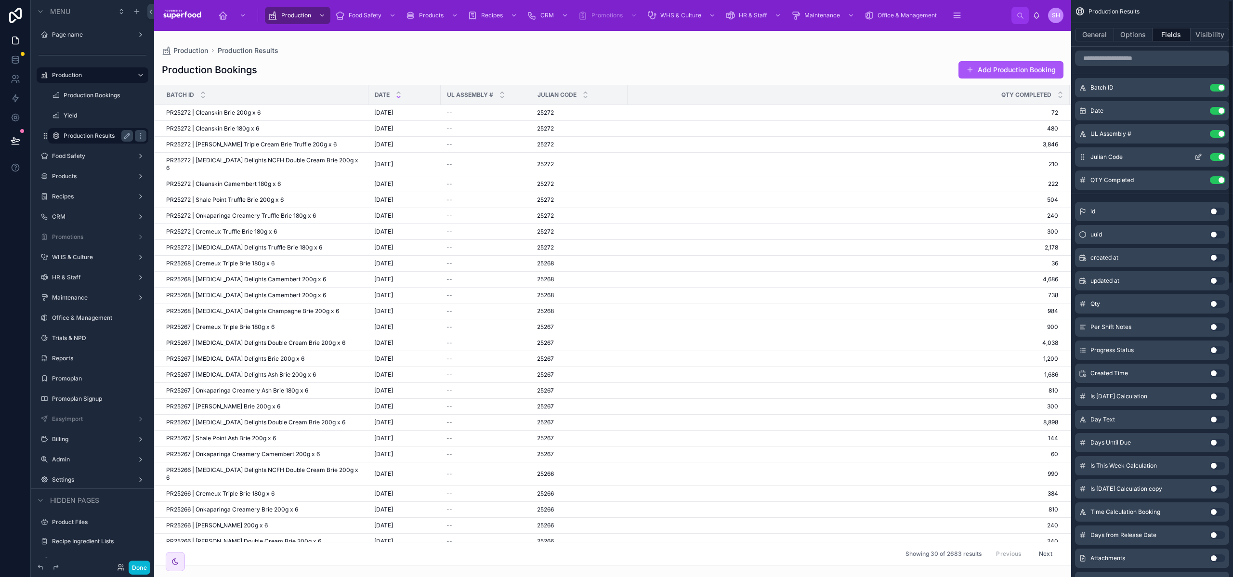
click at [1216, 156] on button "Use setting" at bounding box center [1217, 157] width 15 height 8
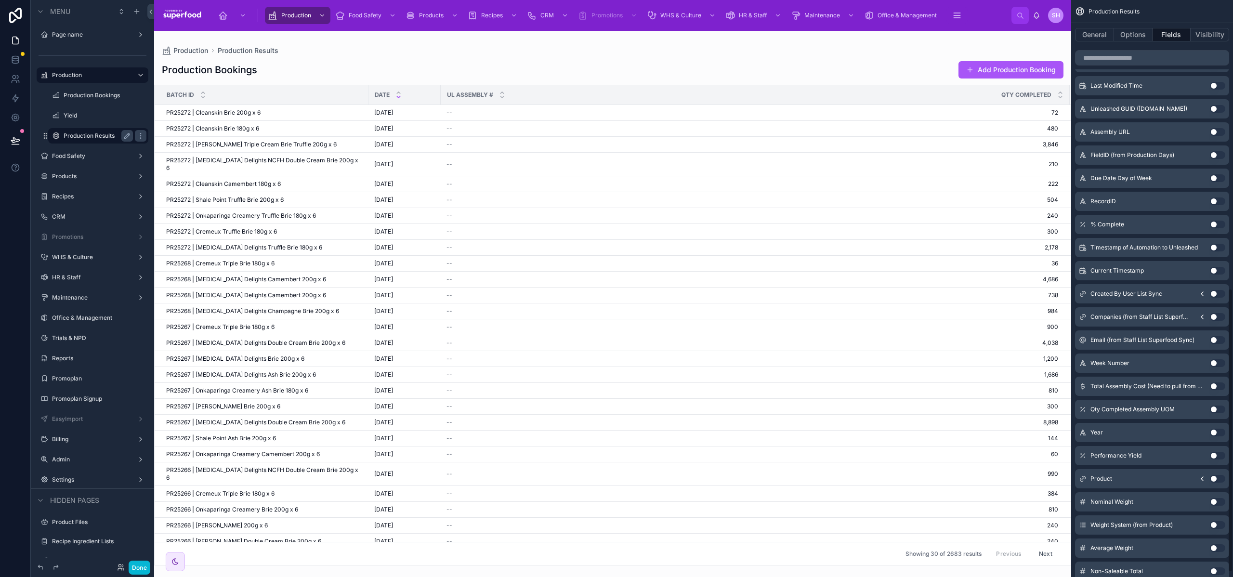
scroll to position [596, 0]
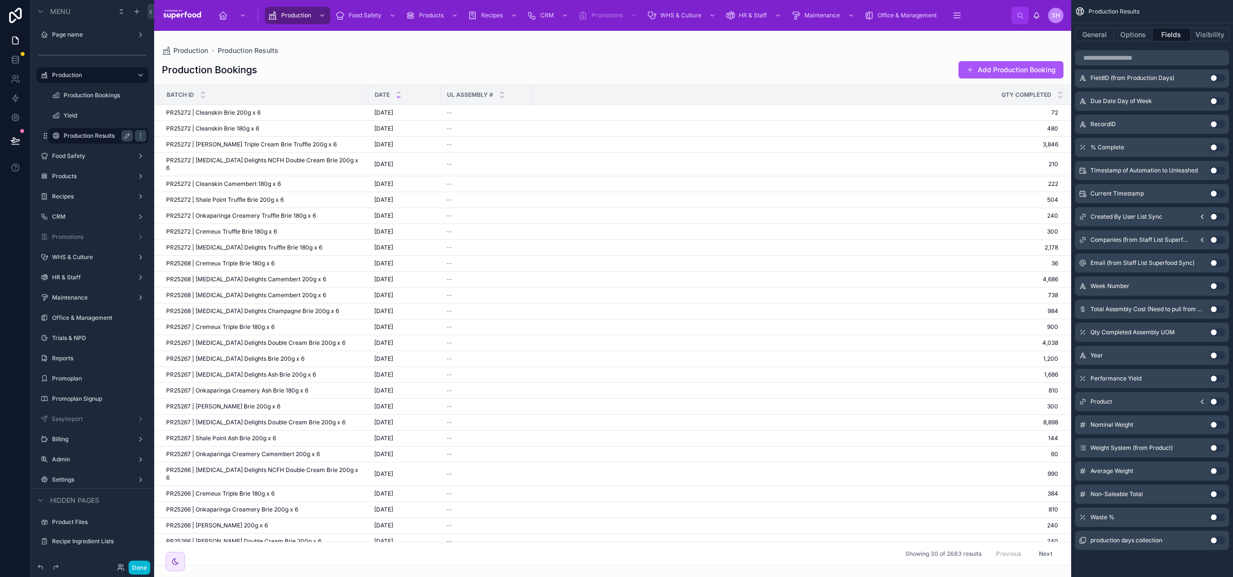
click at [1216, 449] on button "Use setting" at bounding box center [1217, 448] width 15 height 8
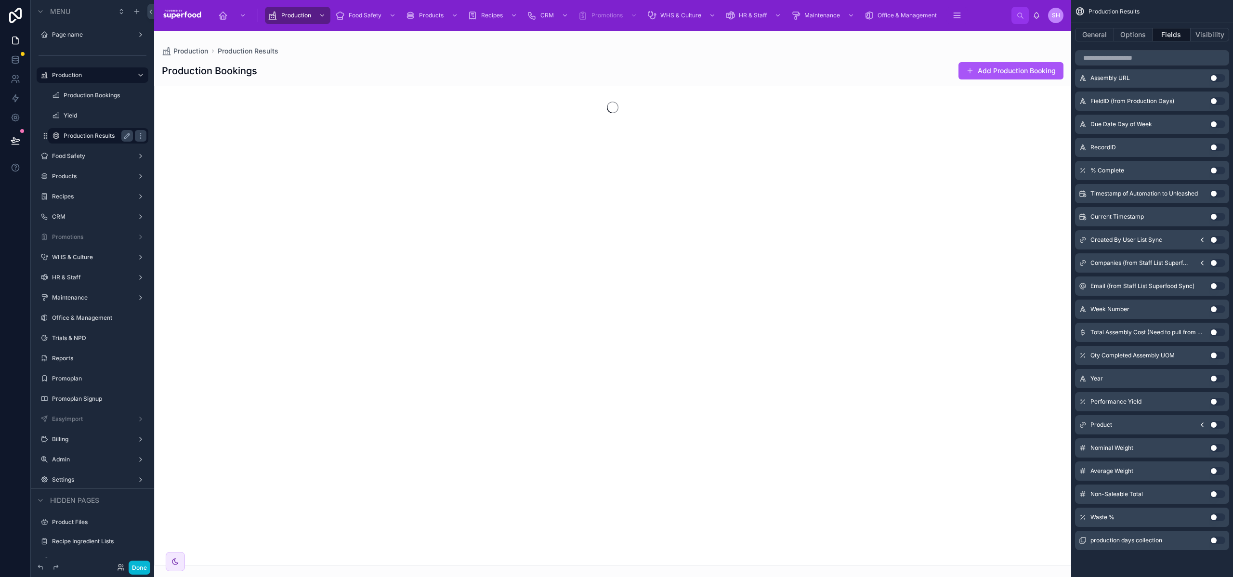
click at [1214, 472] on button "Use setting" at bounding box center [1217, 471] width 15 height 8
click at [1215, 495] on button "Use setting" at bounding box center [1217, 494] width 15 height 8
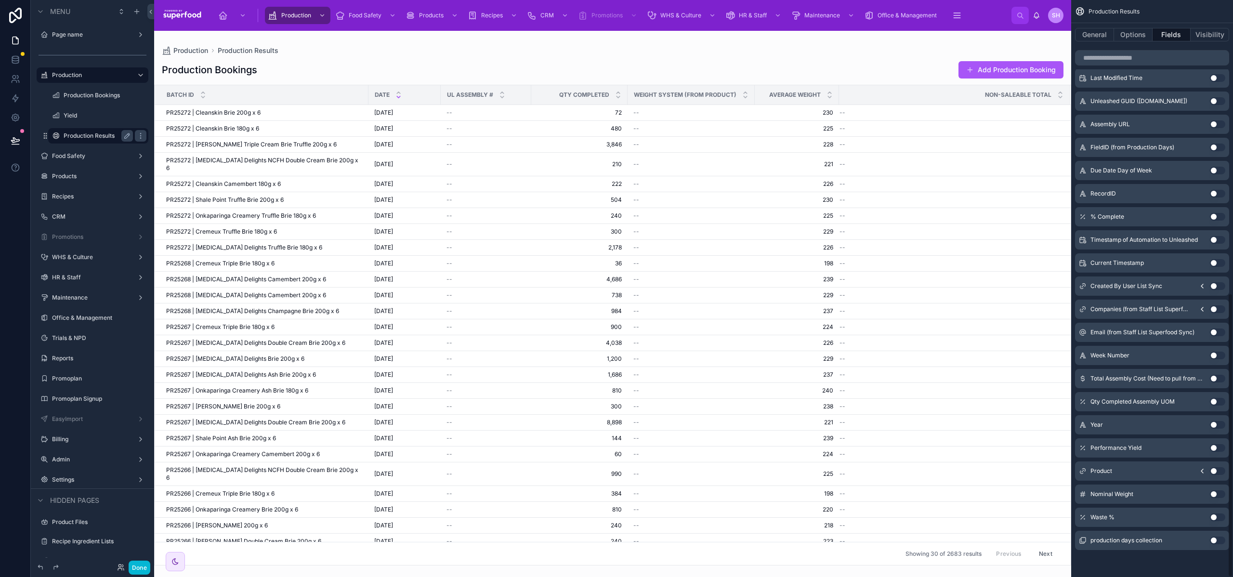
click at [1216, 517] on button "Use setting" at bounding box center [1217, 517] width 15 height 8
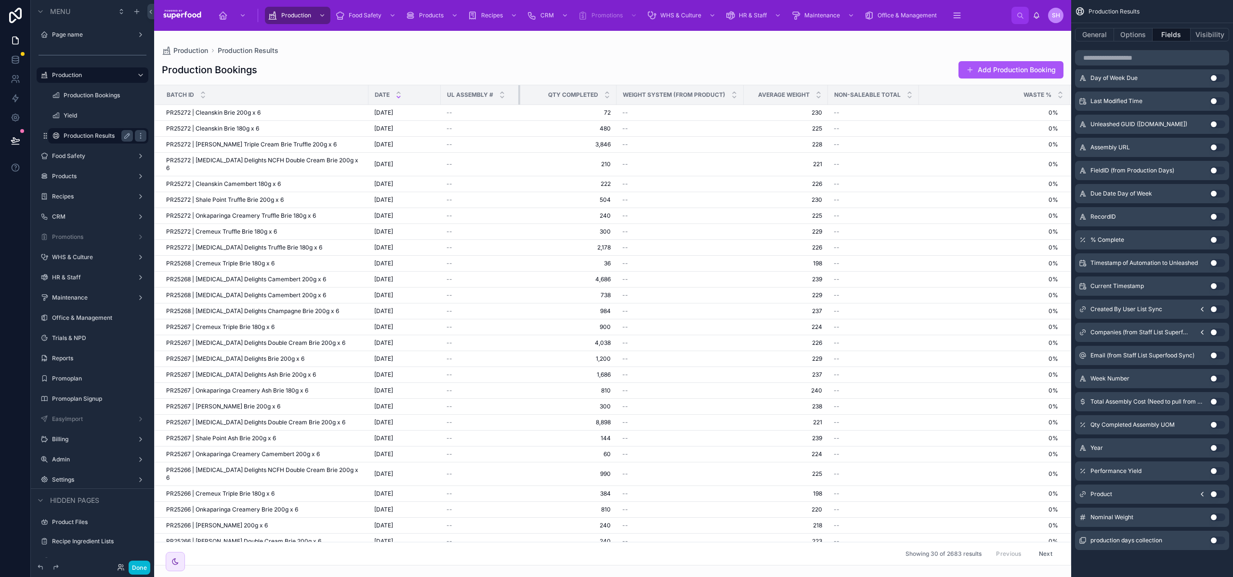
drag, startPoint x: 522, startPoint y: 100, endPoint x: 510, endPoint y: 100, distance: 11.1
click at [518, 100] on div at bounding box center [520, 94] width 4 height 19
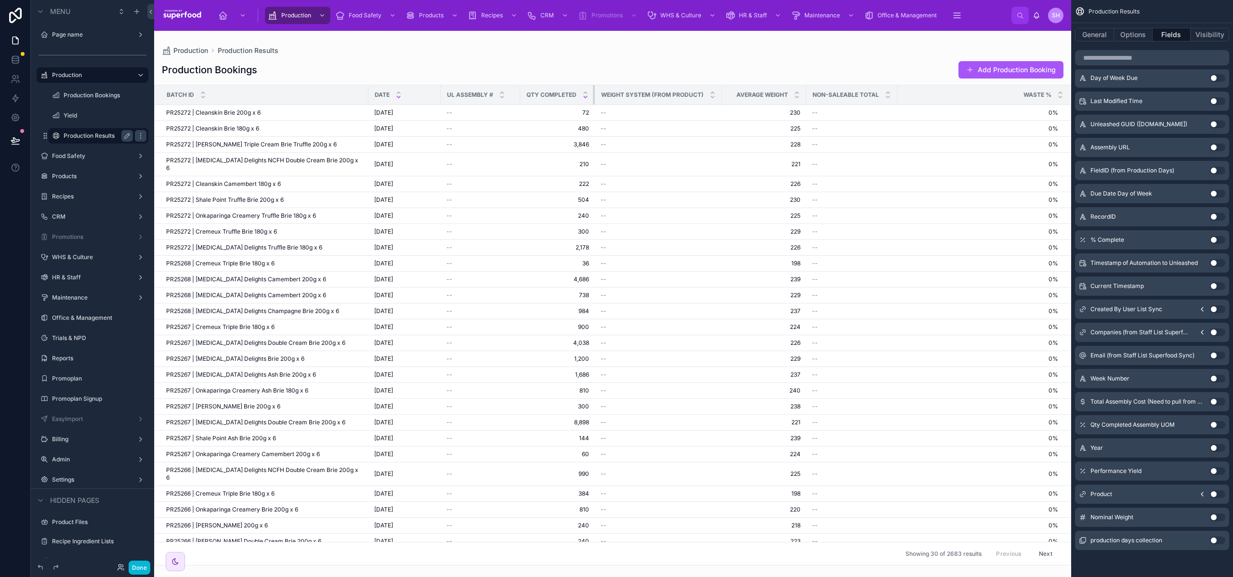
drag, startPoint x: 608, startPoint y: 94, endPoint x: 576, endPoint y: 98, distance: 32.0
click at [576, 98] on th "QTY Completed" at bounding box center [557, 95] width 75 height 20
click at [710, 96] on th "Weight System (from Product)" at bounding box center [658, 95] width 127 height 20
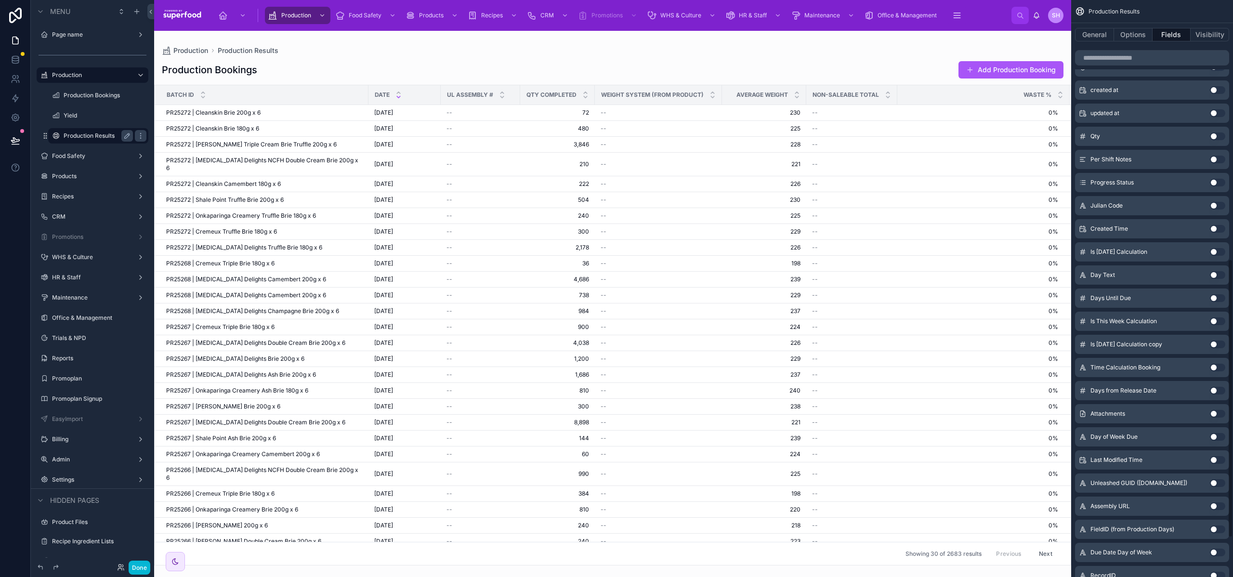
scroll to position [619, 0]
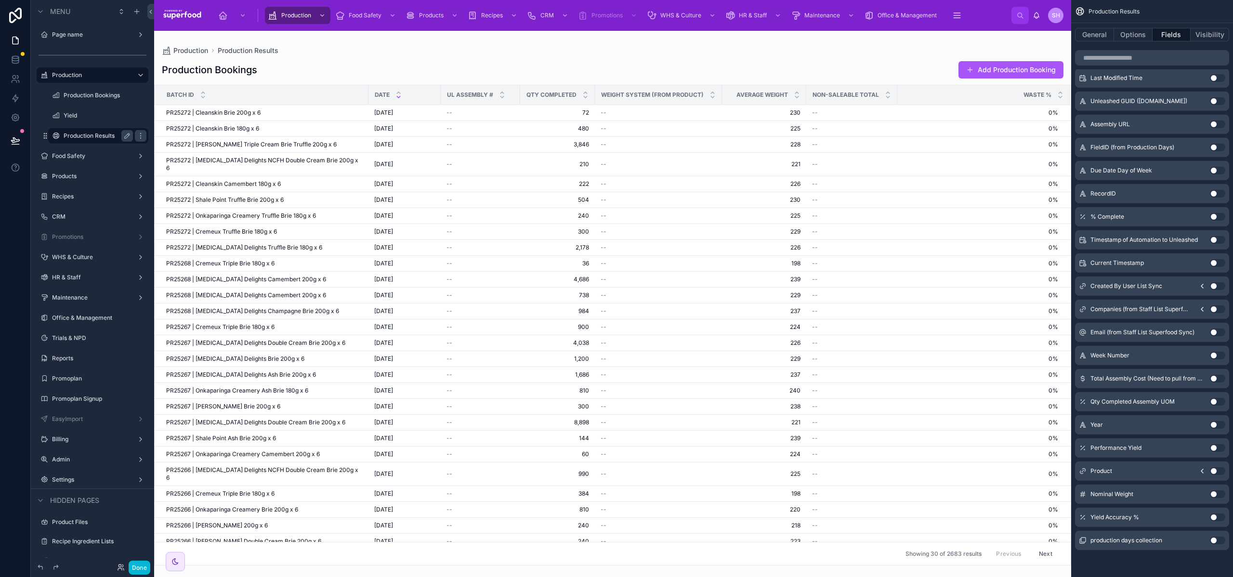
click at [1213, 518] on button "Use setting" at bounding box center [1217, 517] width 15 height 8
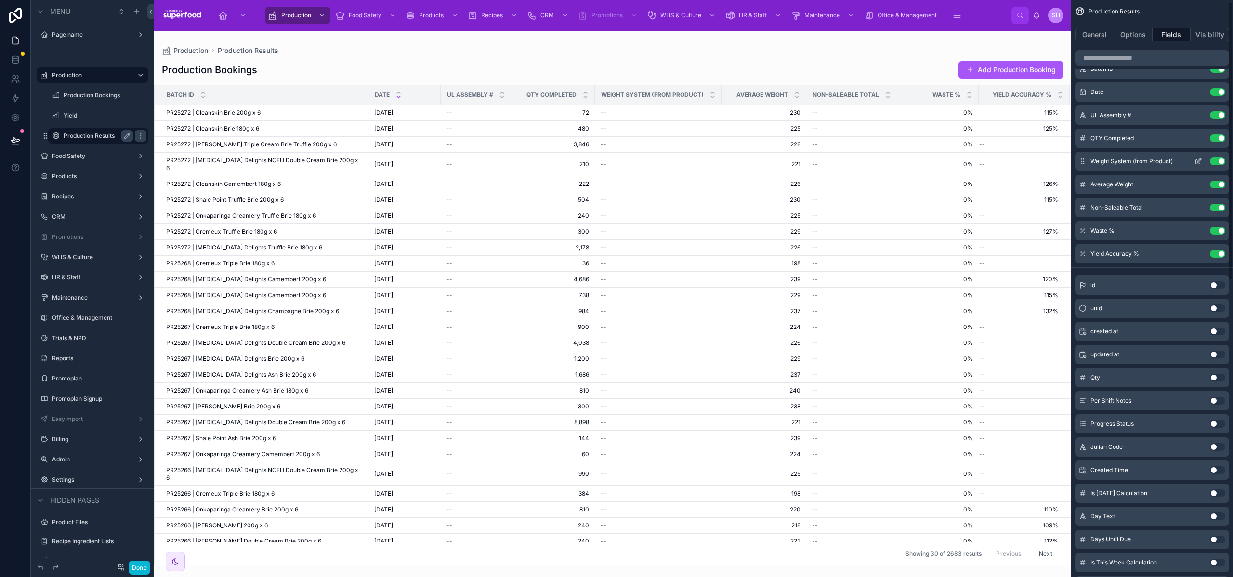
scroll to position [0, 0]
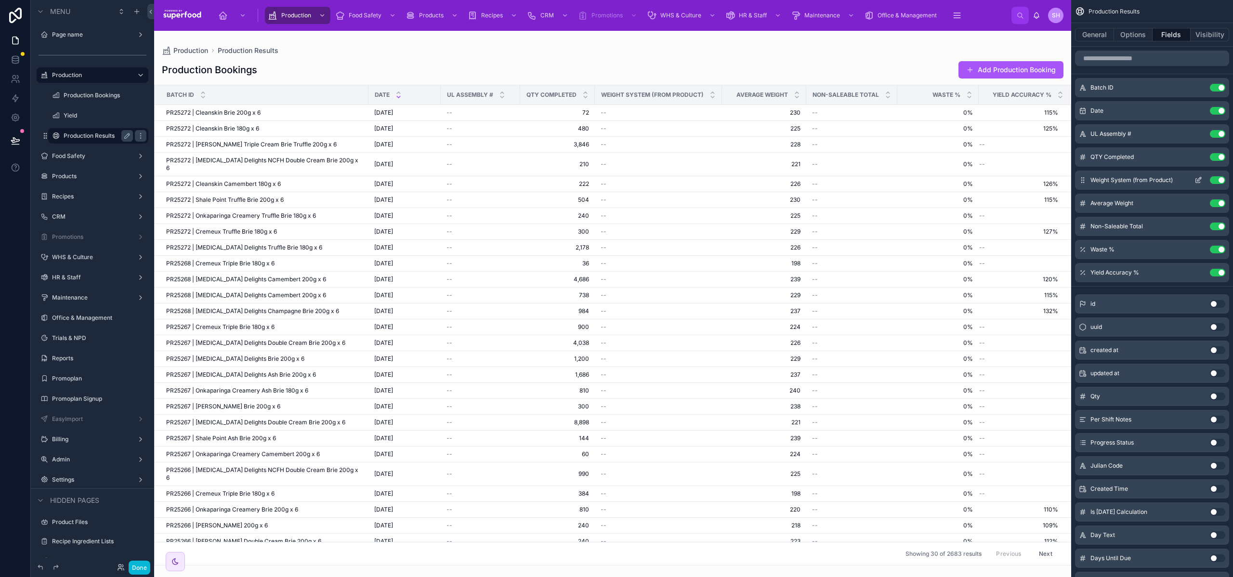
click at [1218, 184] on div "Weight System (from Product) Use setting" at bounding box center [1152, 179] width 154 height 19
click at [1218, 182] on button "Use setting" at bounding box center [1217, 180] width 15 height 8
